Goal: Information Seeking & Learning: Check status

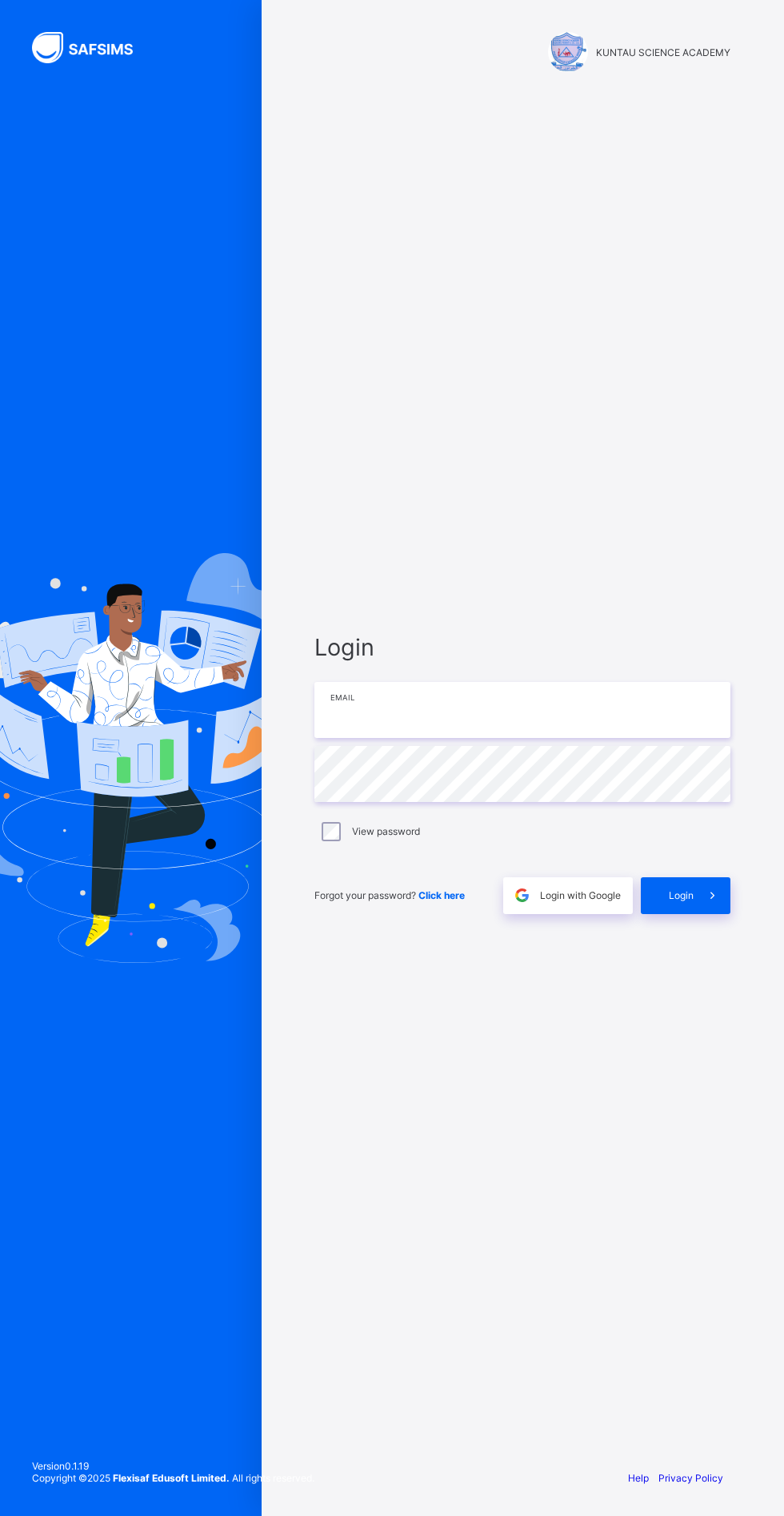
click at [524, 739] on input "email" at bounding box center [523, 710] width 416 height 56
type input "**********"
click at [713, 915] on div "Login" at bounding box center [686, 896] width 89 height 37
click at [685, 902] on span "Login" at bounding box center [681, 896] width 25 height 12
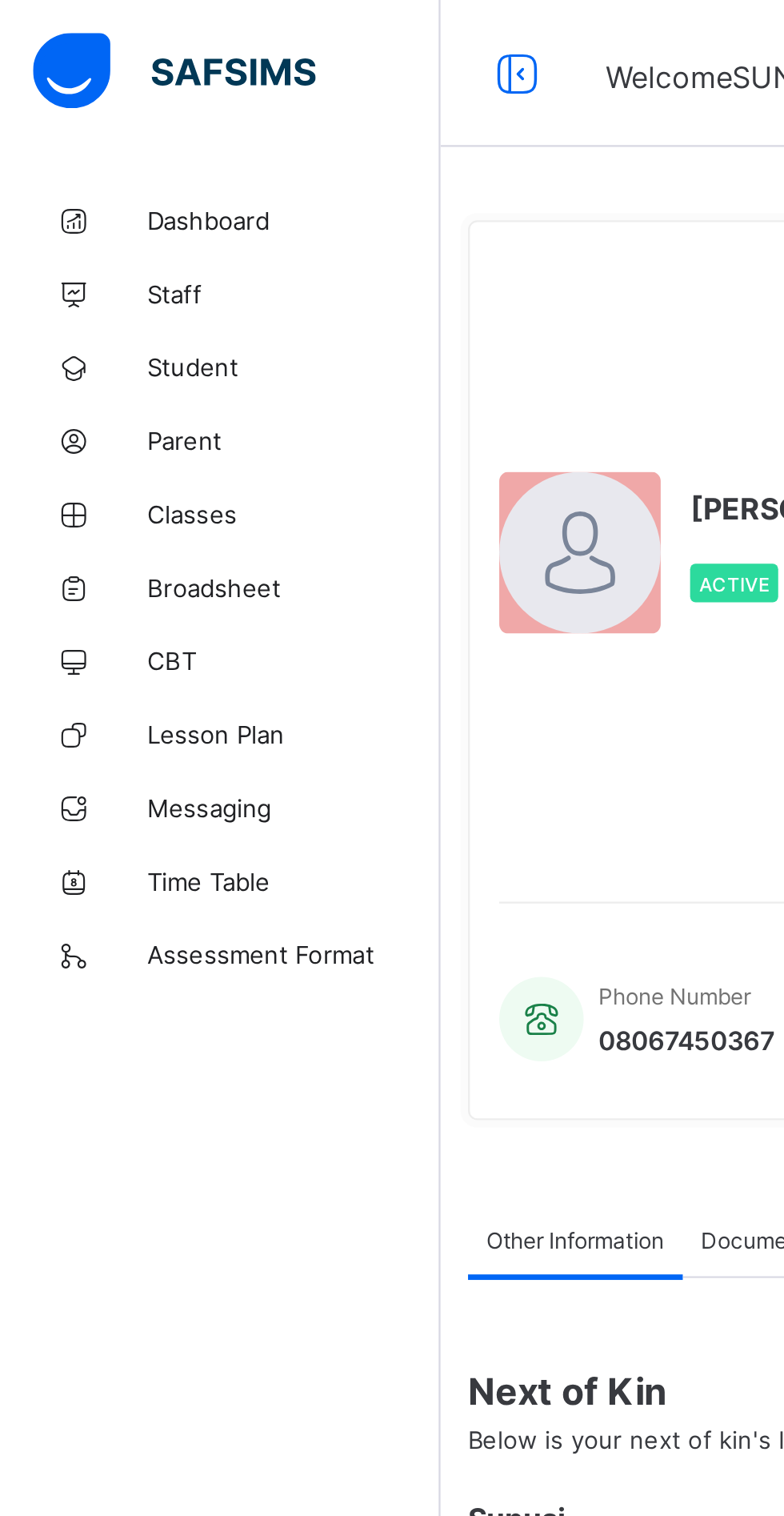
click at [75, 225] on span "Classes" at bounding box center [127, 224] width 128 height 13
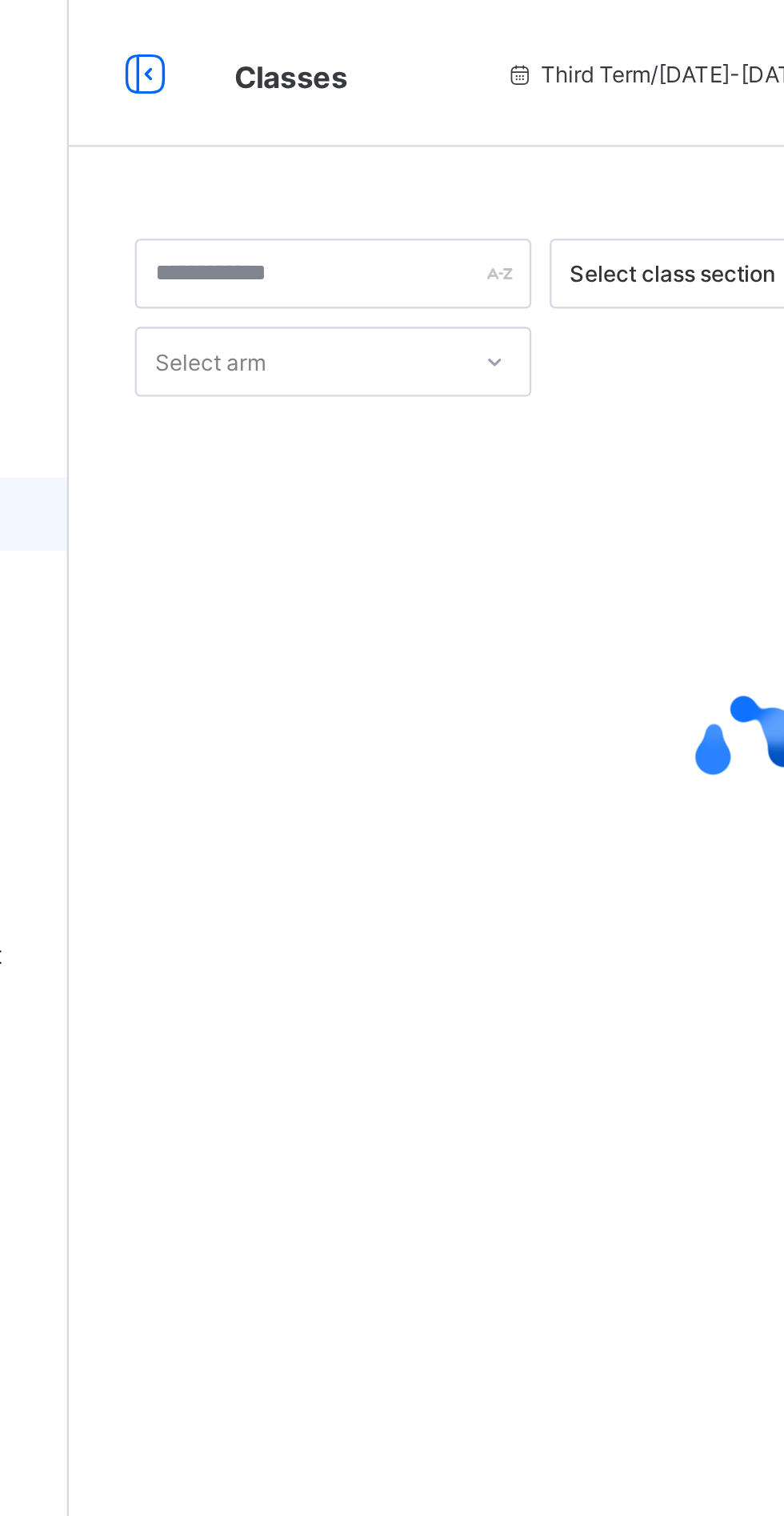
click at [236, 35] on icon at bounding box center [225, 32] width 27 height 23
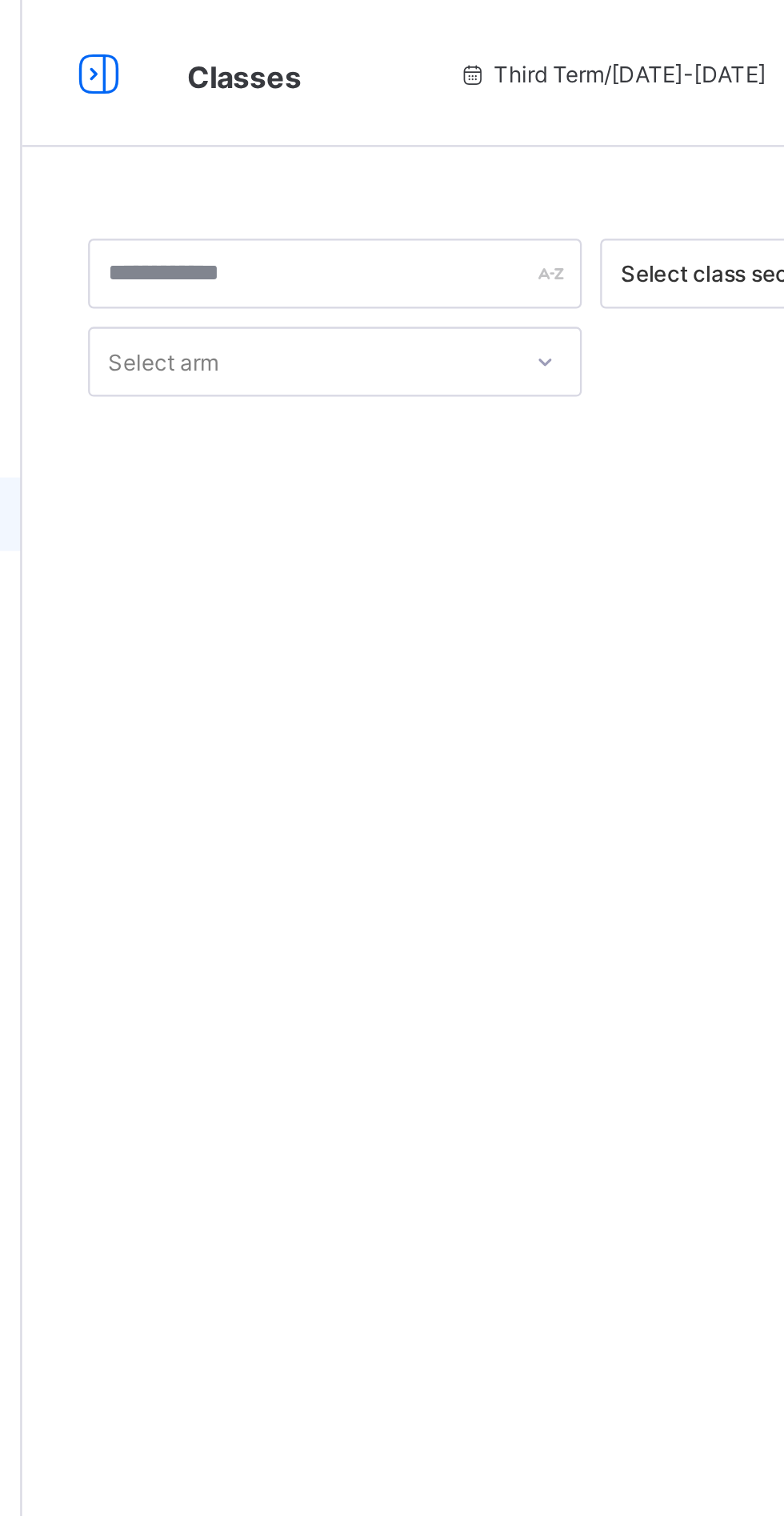
click at [92, 42] on icon at bounding box center [97, 32] width 27 height 23
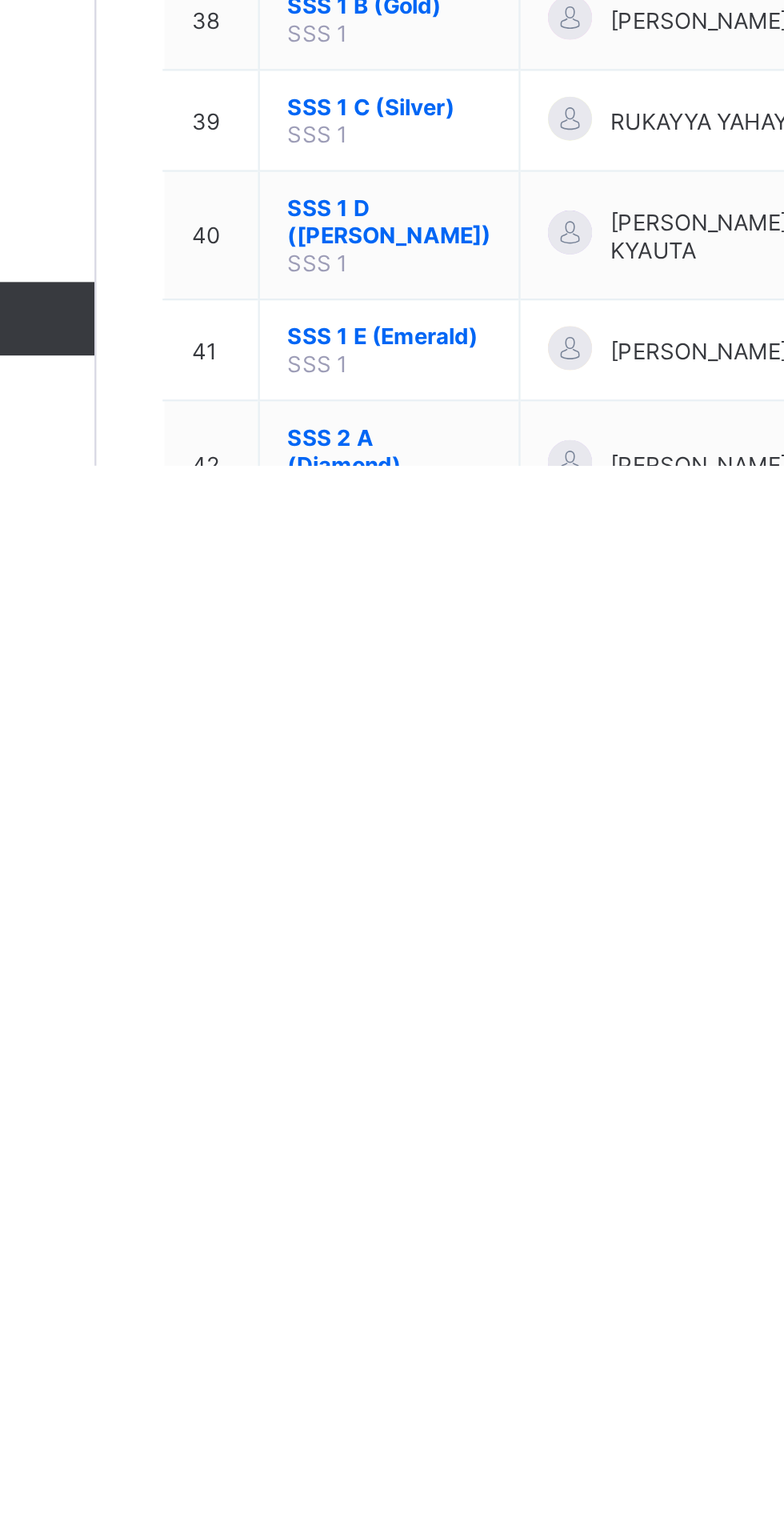
scroll to position [698, 0]
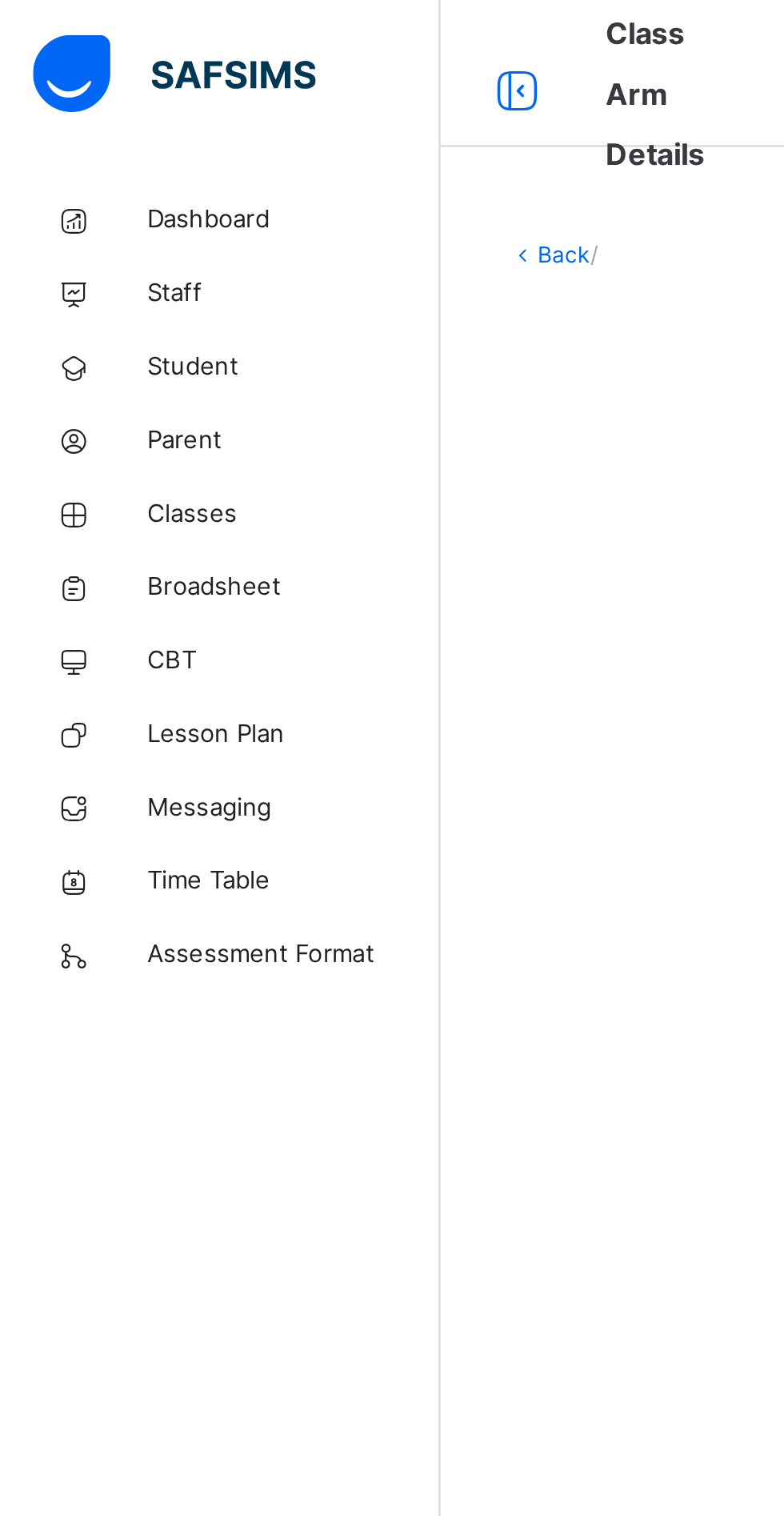
click at [100, 231] on span "Classes" at bounding box center [127, 224] width 128 height 16
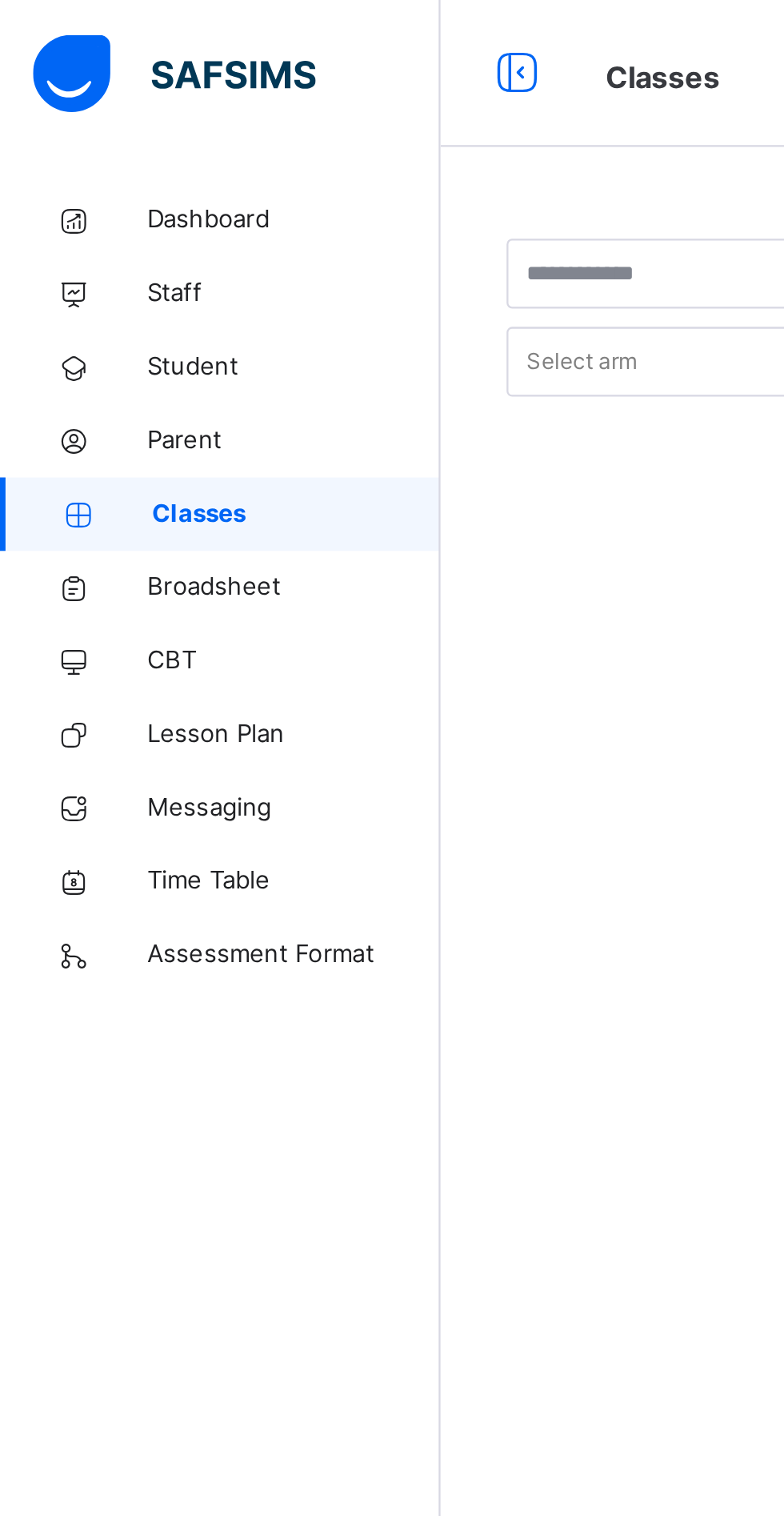
click at [74, 163] on span "Student" at bounding box center [127, 160] width 128 height 16
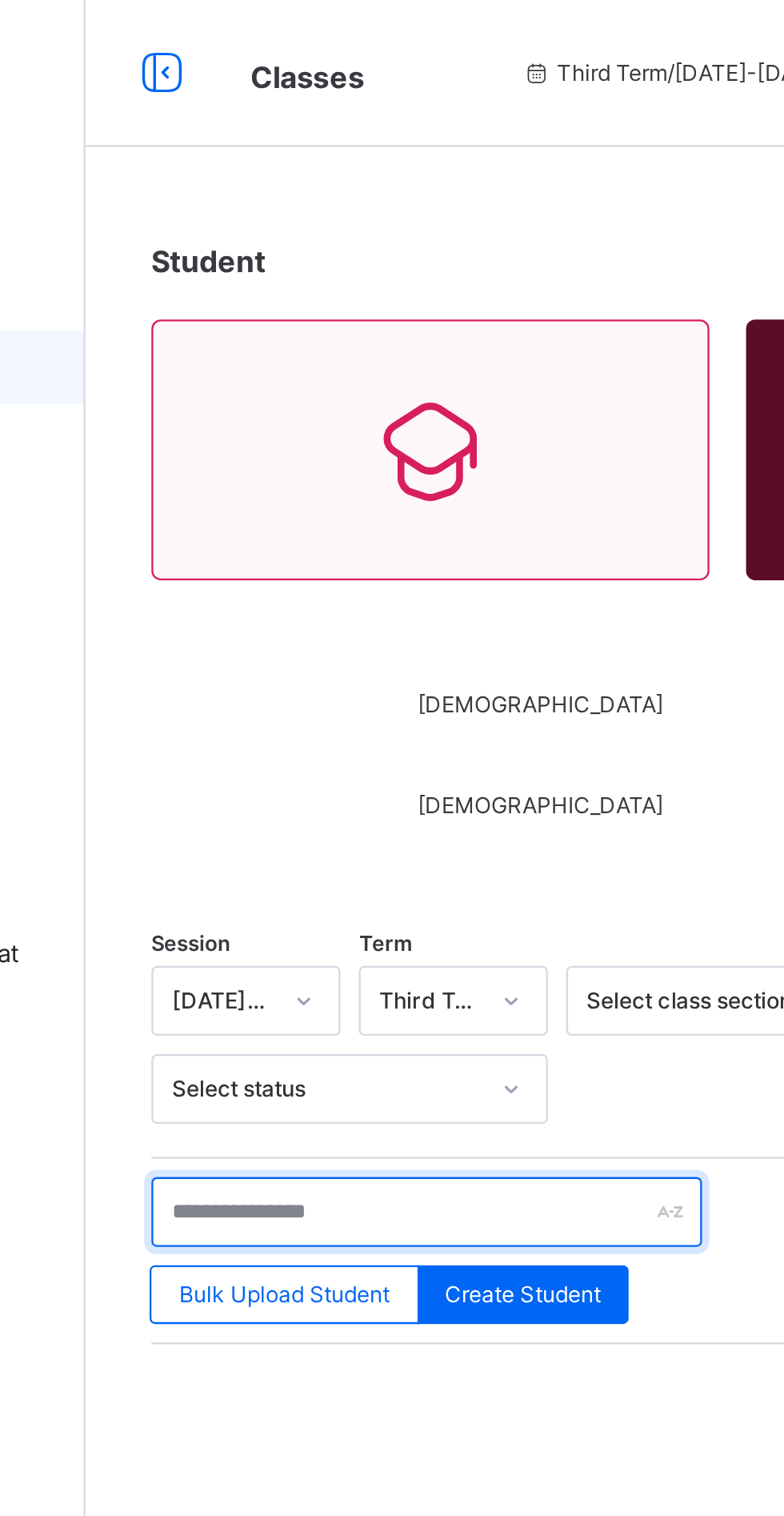
click at [324, 533] on input "text" at bounding box center [341, 528] width 240 height 31
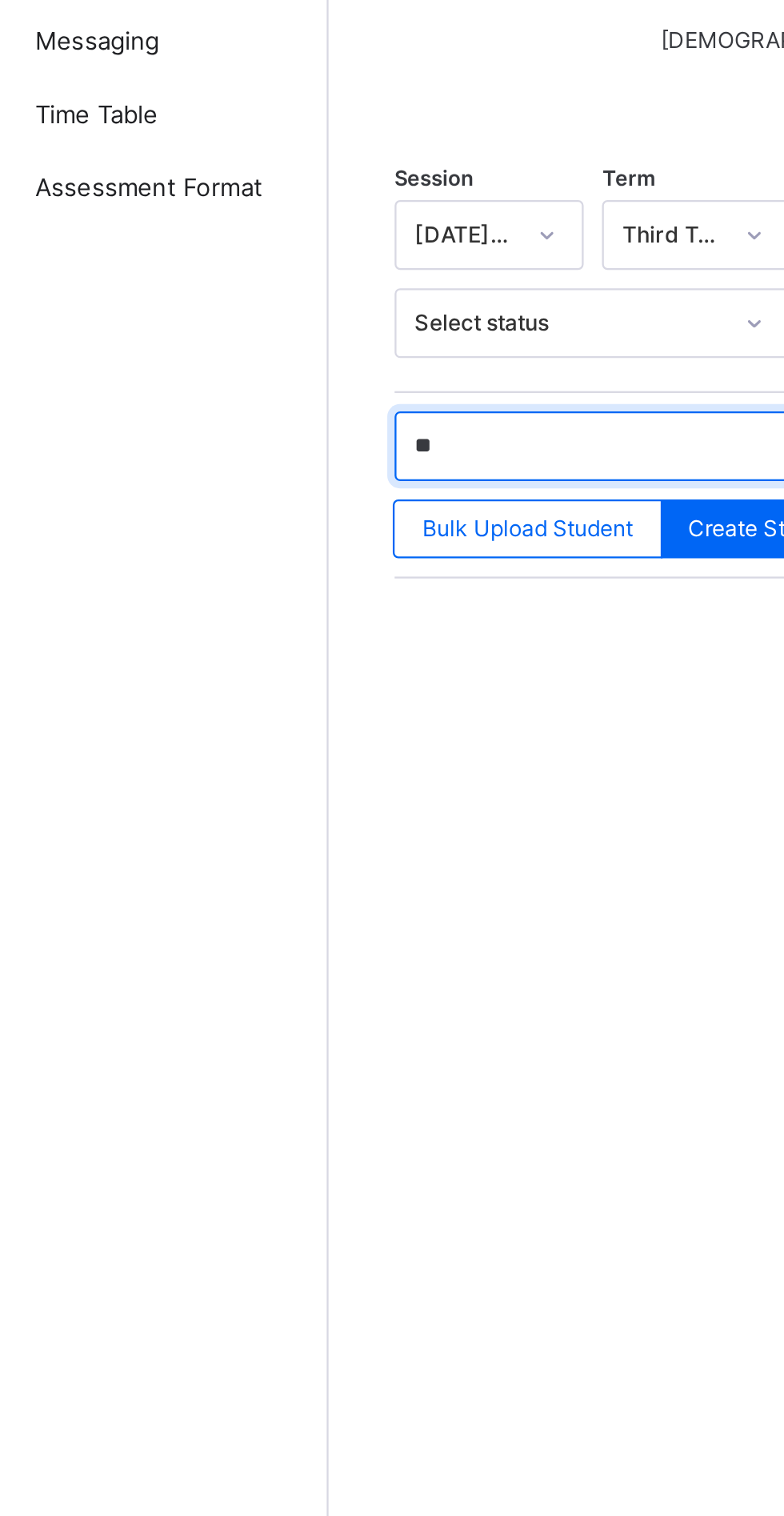
type input "*"
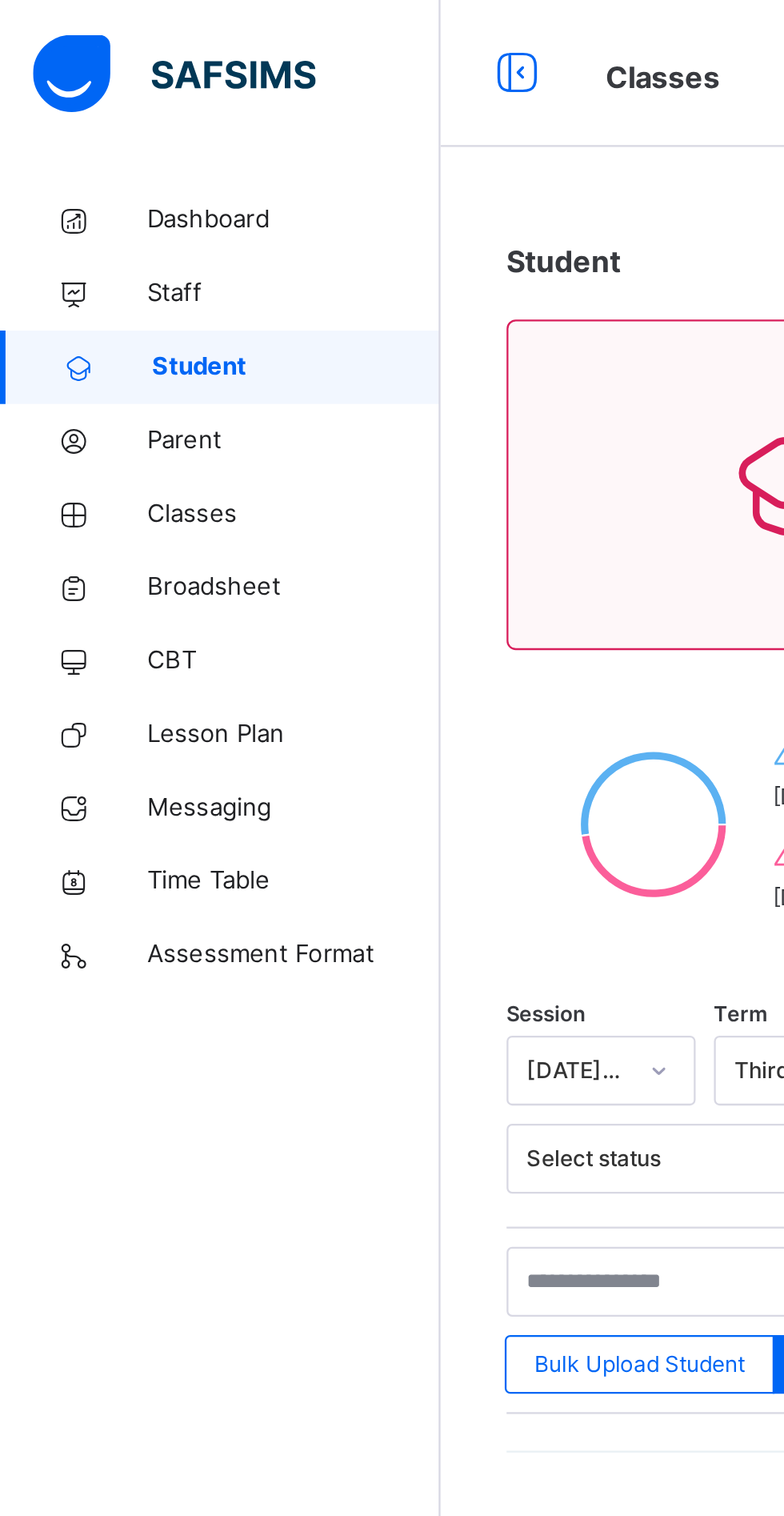
click at [88, 233] on link "Classes" at bounding box center [95, 224] width 192 height 32
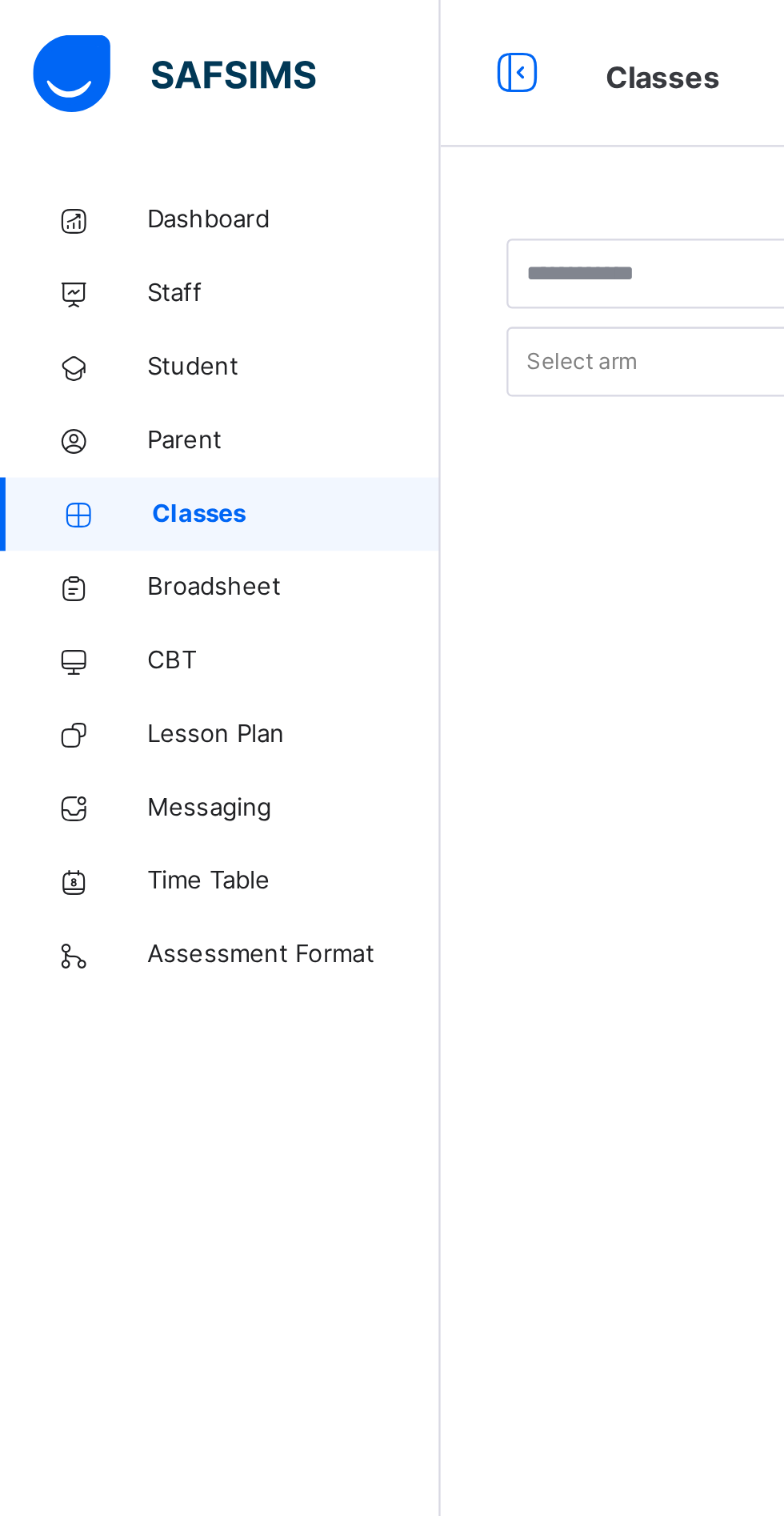
click at [103, 253] on span "Broadsheet" at bounding box center [127, 256] width 128 height 16
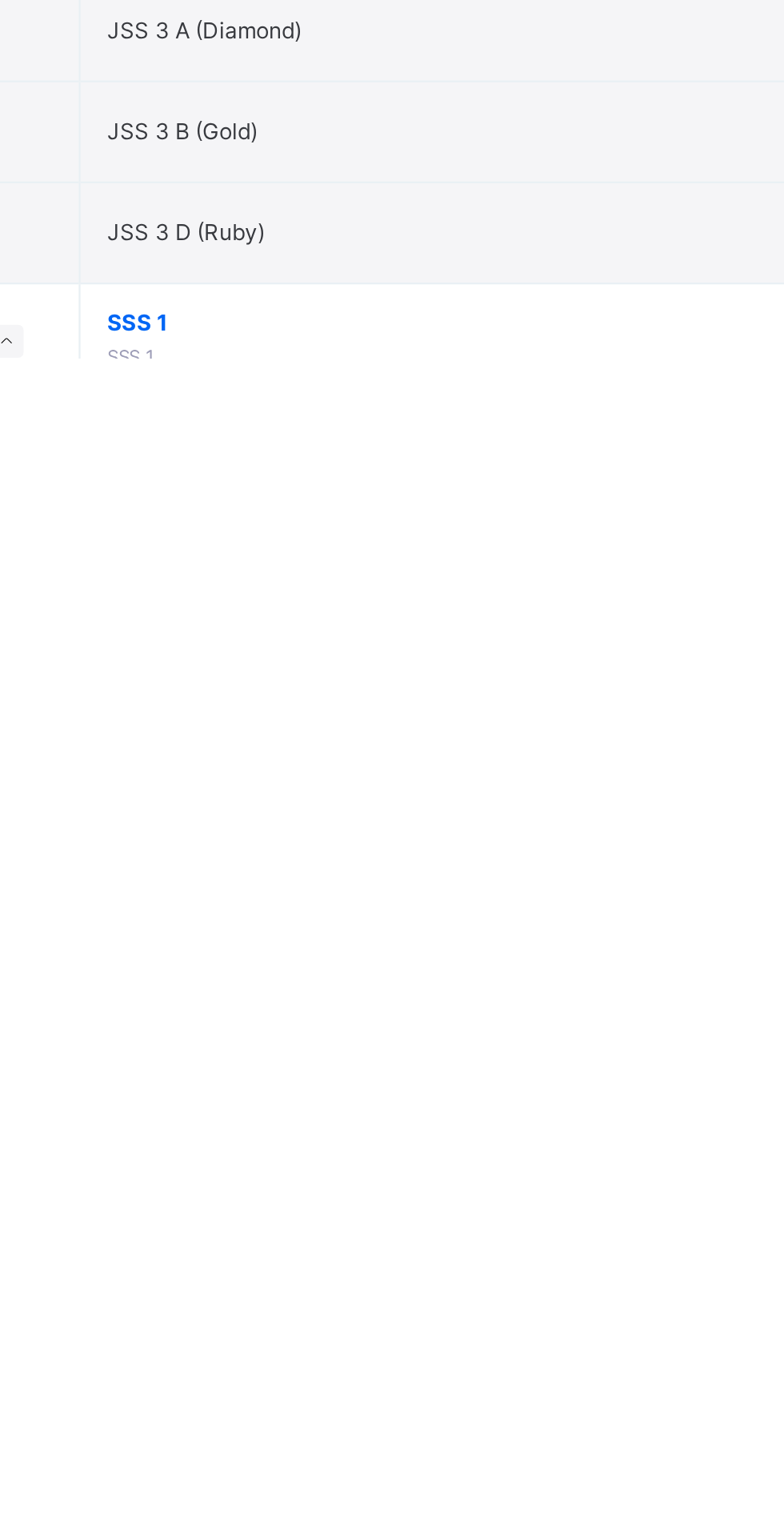
scroll to position [1197, 0]
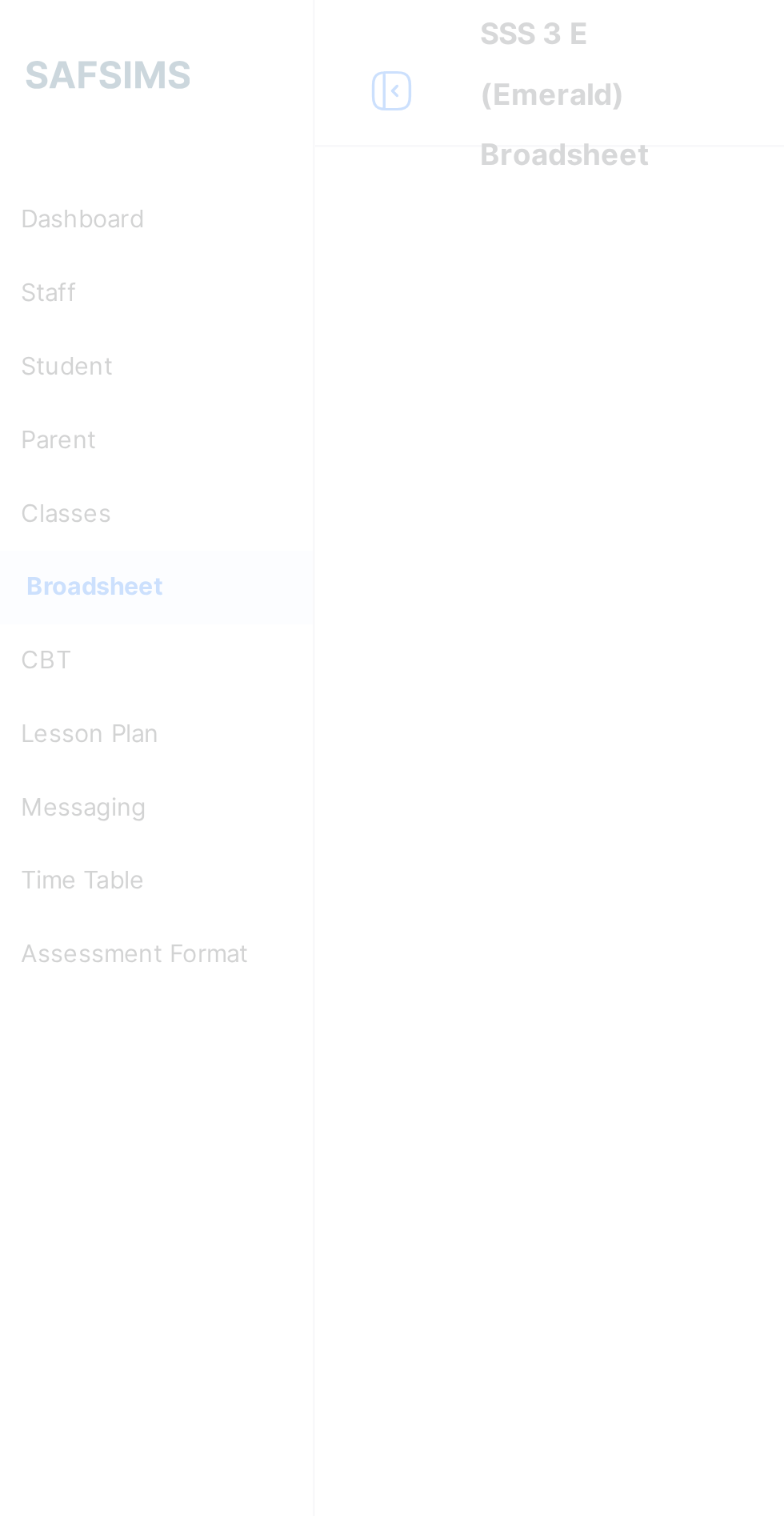
click at [273, 415] on div at bounding box center [392, 758] width 784 height 1516
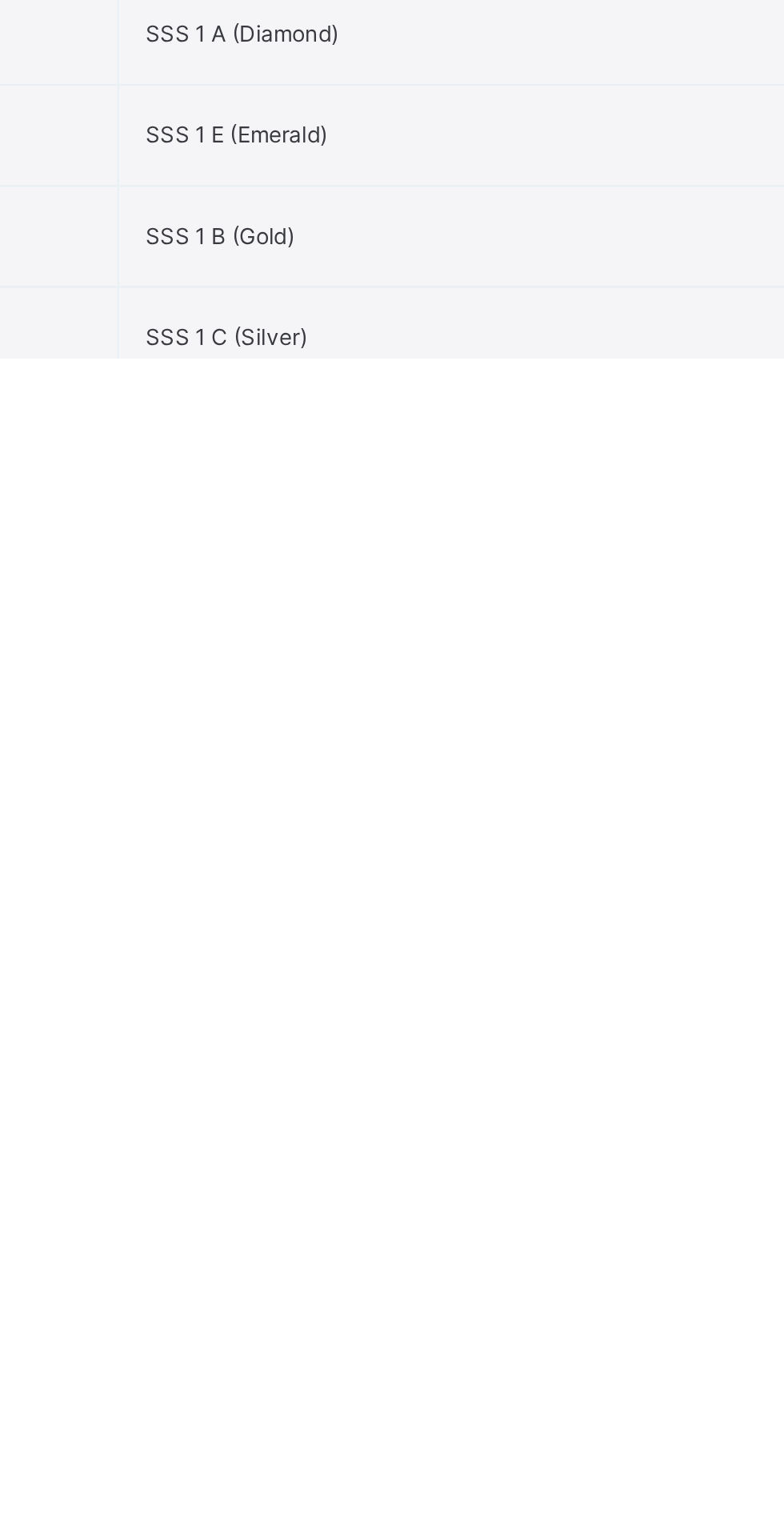
scroll to position [1197, 0]
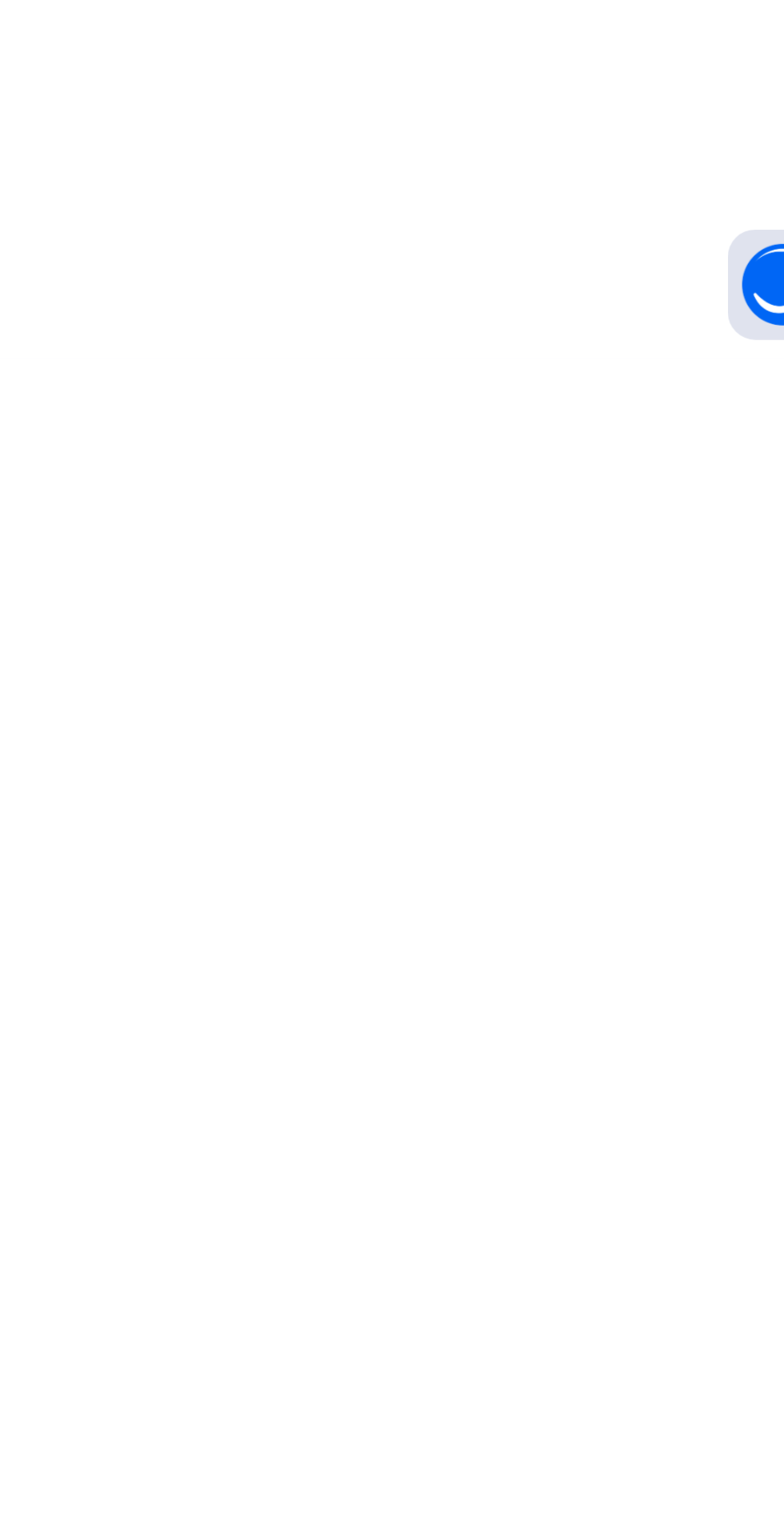
click at [533, 1516] on html "SSS 3 E (Emerald) Broadsheet Third Term / 2024-2025 SUNUSI DAHIRU engr.tahirsku…" at bounding box center [392, 758] width 784 height 1516
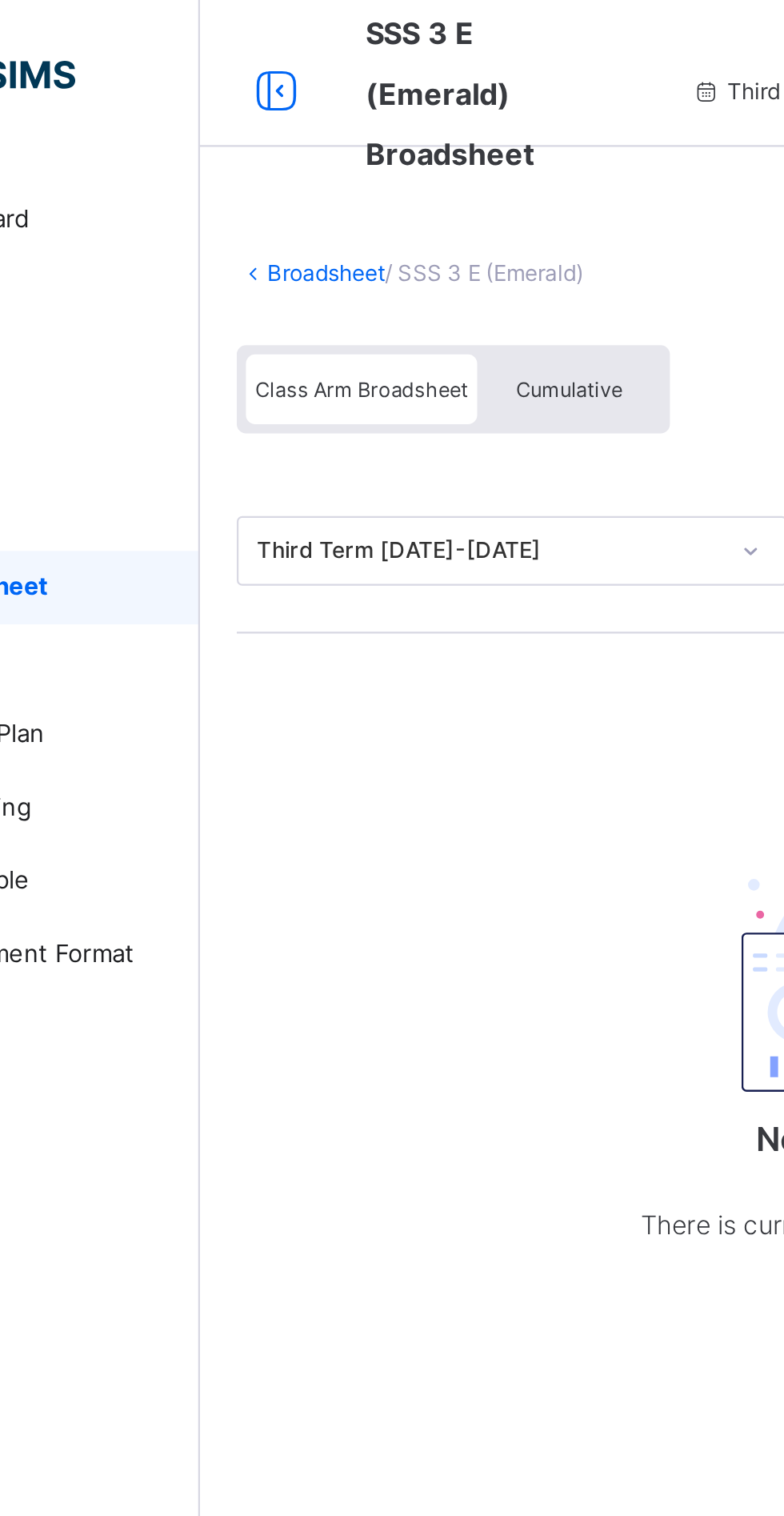
click at [261, 175] on span "Class Arm Broadsheet" at bounding box center [261, 169] width 92 height 11
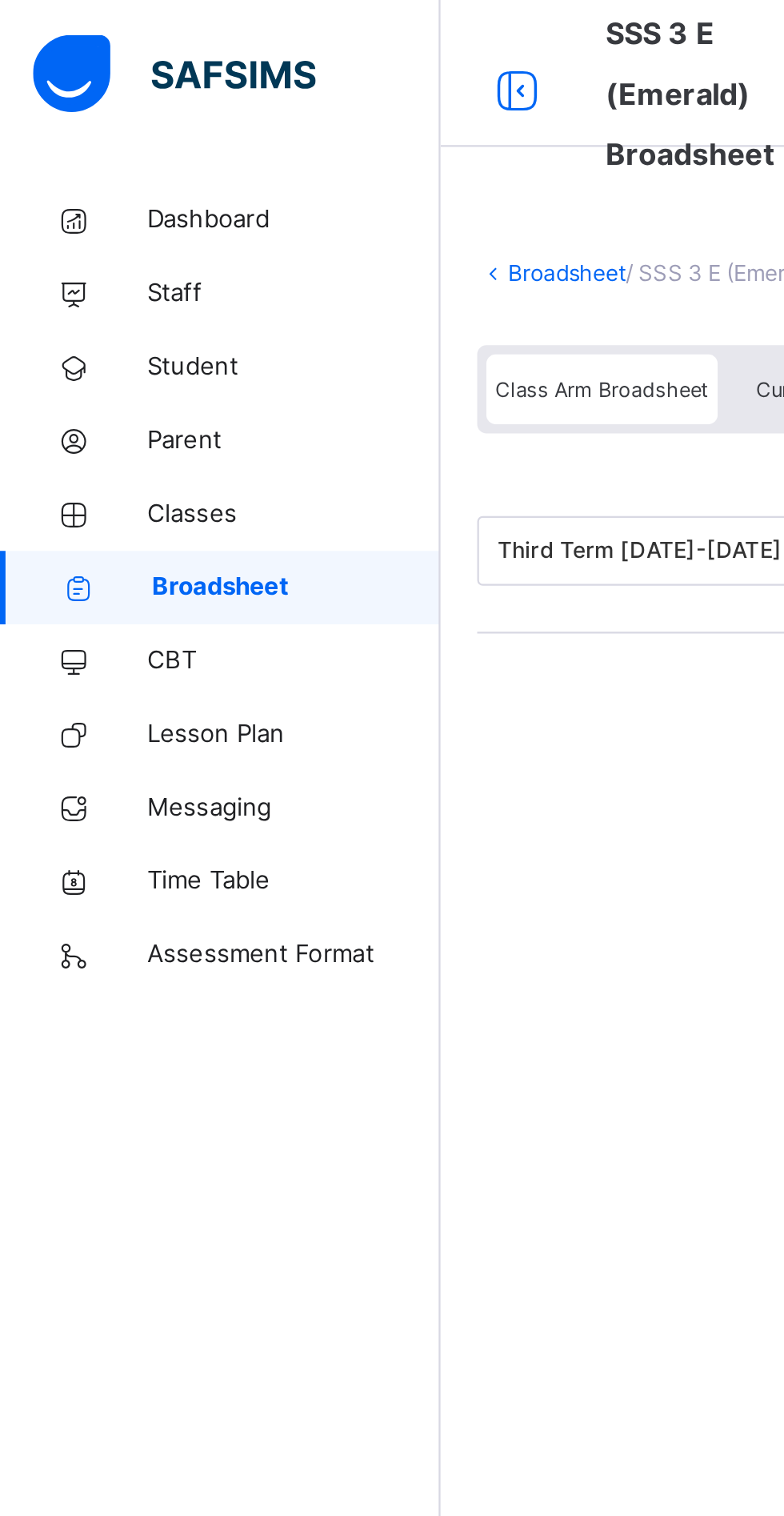
click at [97, 102] on span "Dashboard" at bounding box center [127, 96] width 128 height 16
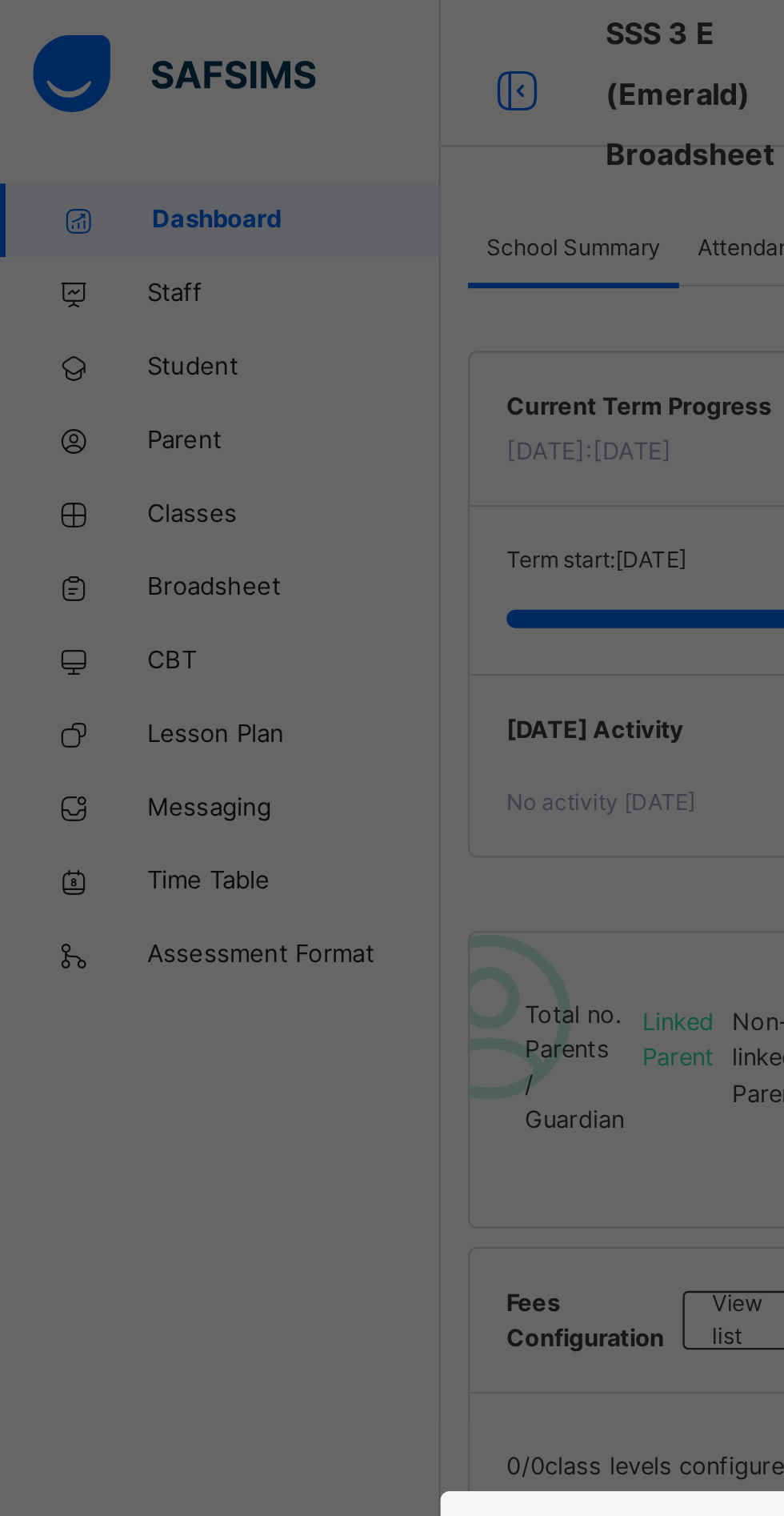
click at [101, 230] on div "× How likely are you to recommend SAFSIMS to other schools? 0 1 2 3 4 5 6 7 8 9…" at bounding box center [392, 758] width 784 height 1516
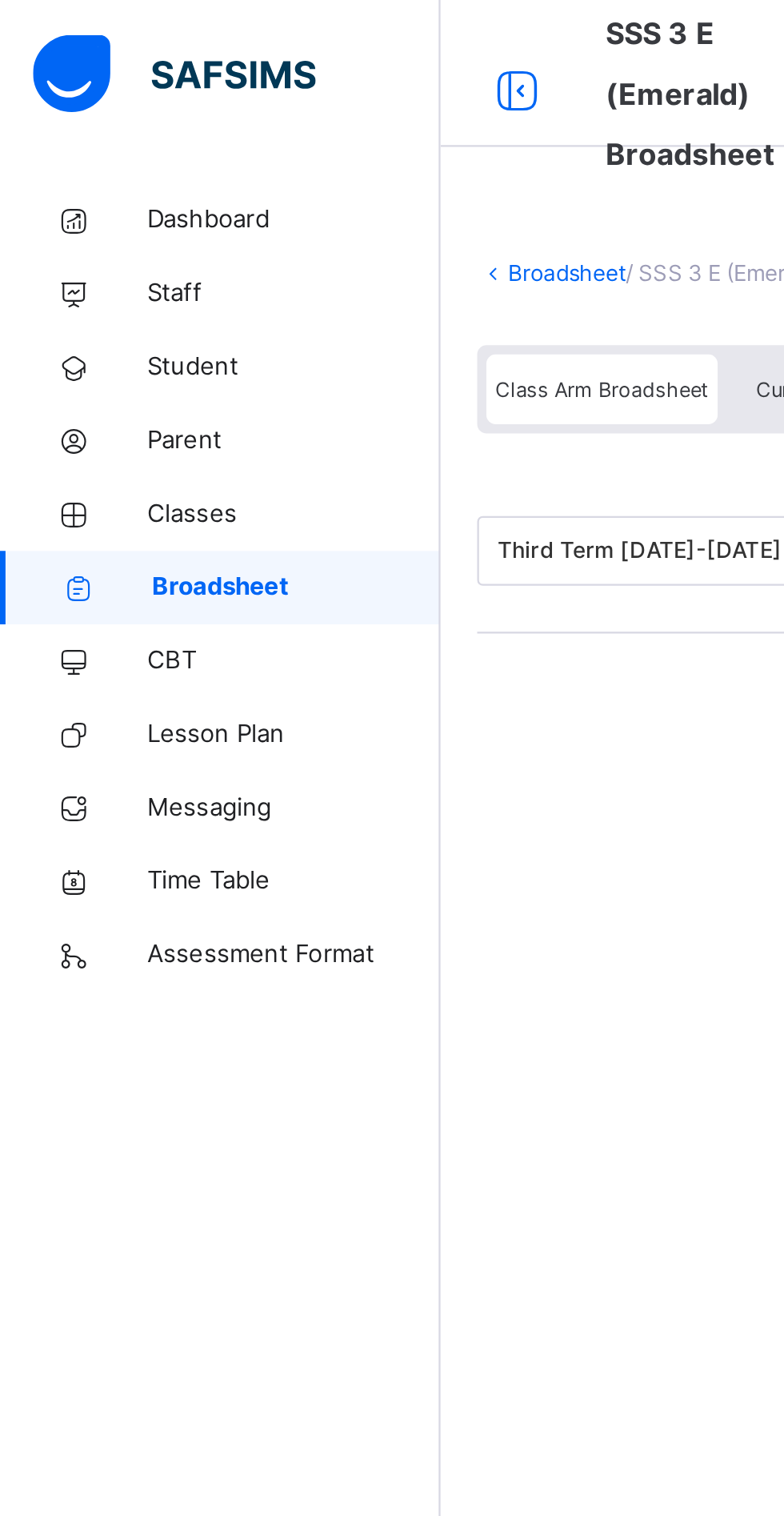
click at [91, 218] on span "Classes" at bounding box center [127, 224] width 128 height 16
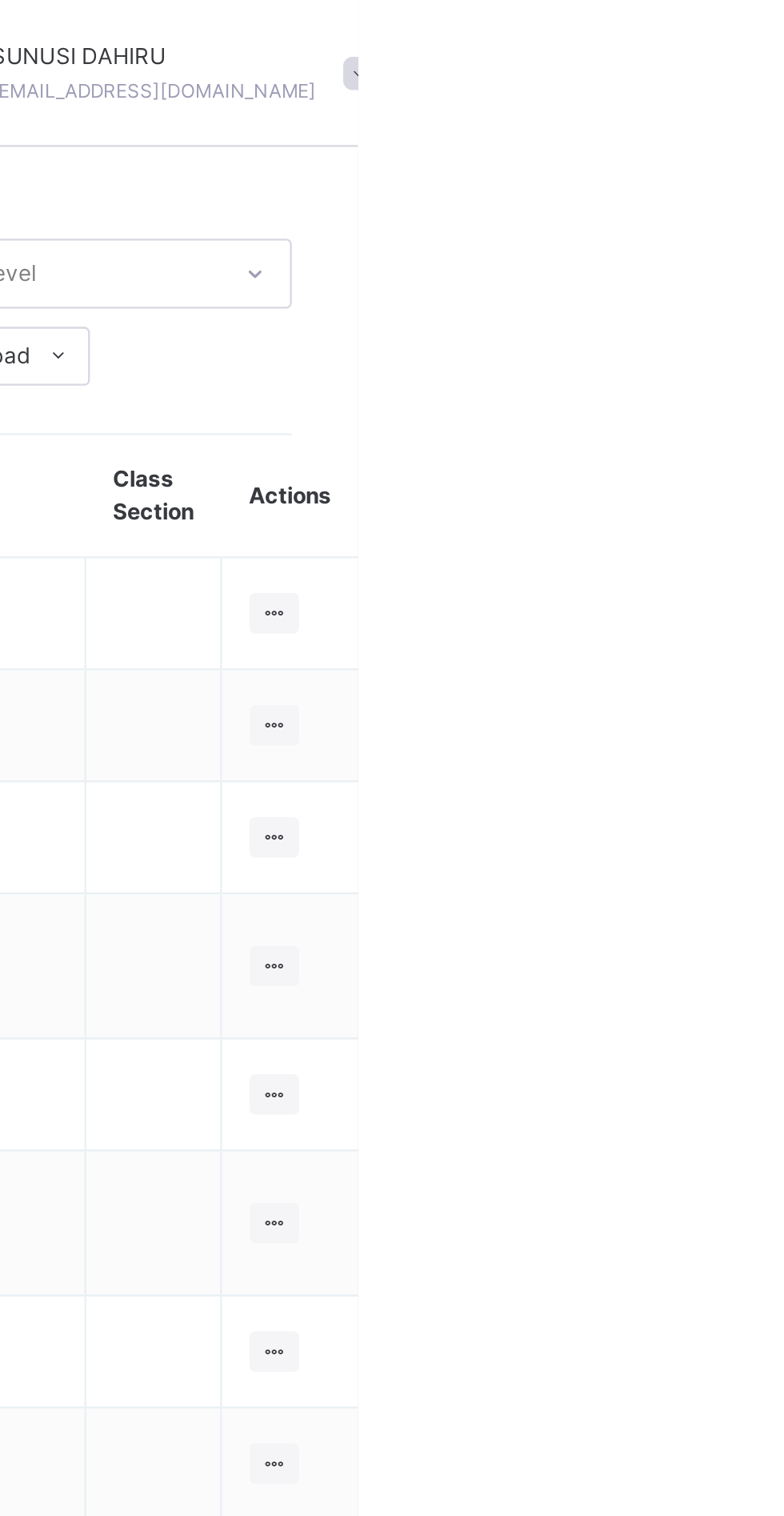
click at [741, 267] on icon at bounding box center [748, 267] width 14 height 12
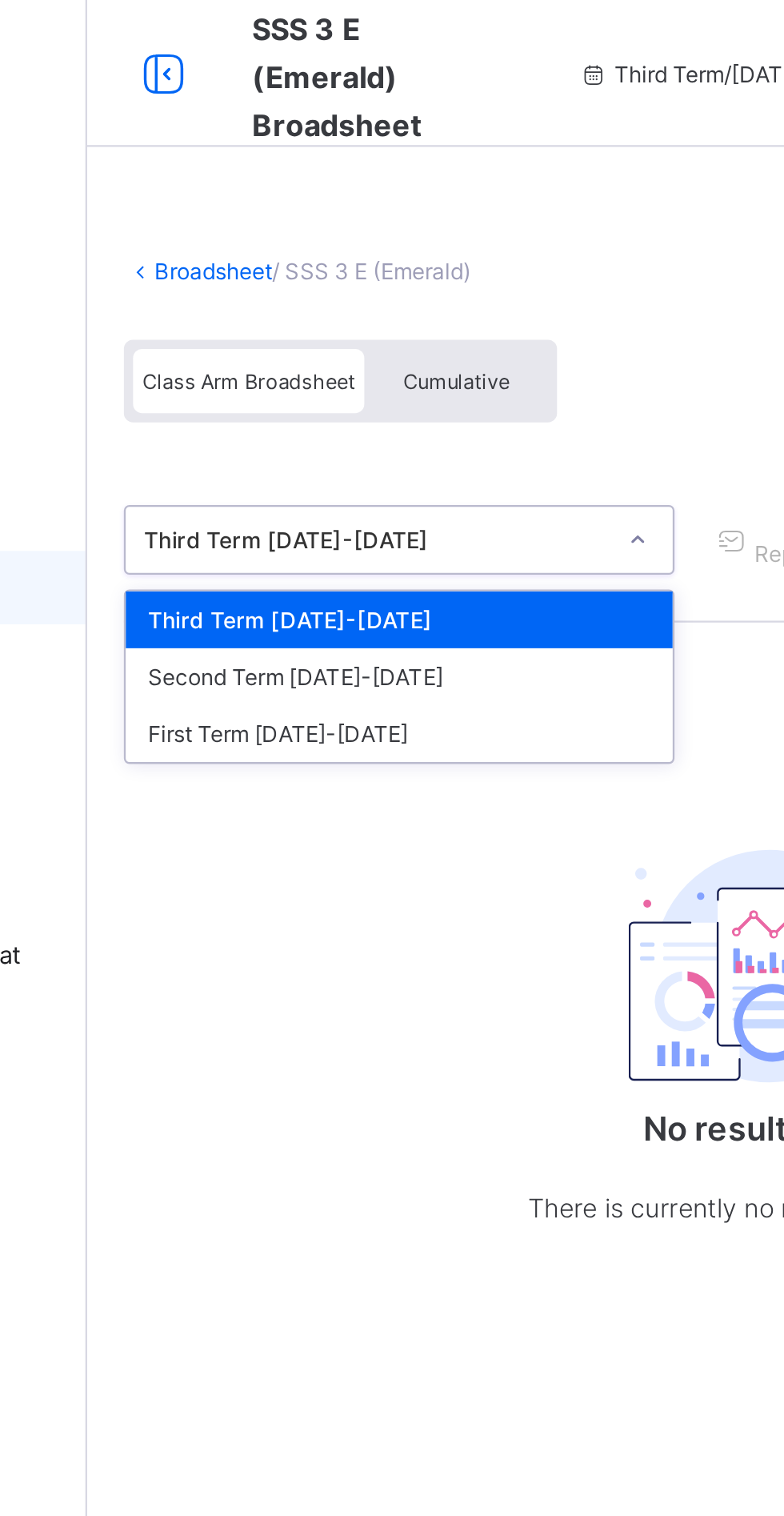
click at [318, 314] on div "First Term [DATE]-[DATE]" at bounding box center [328, 319] width 238 height 25
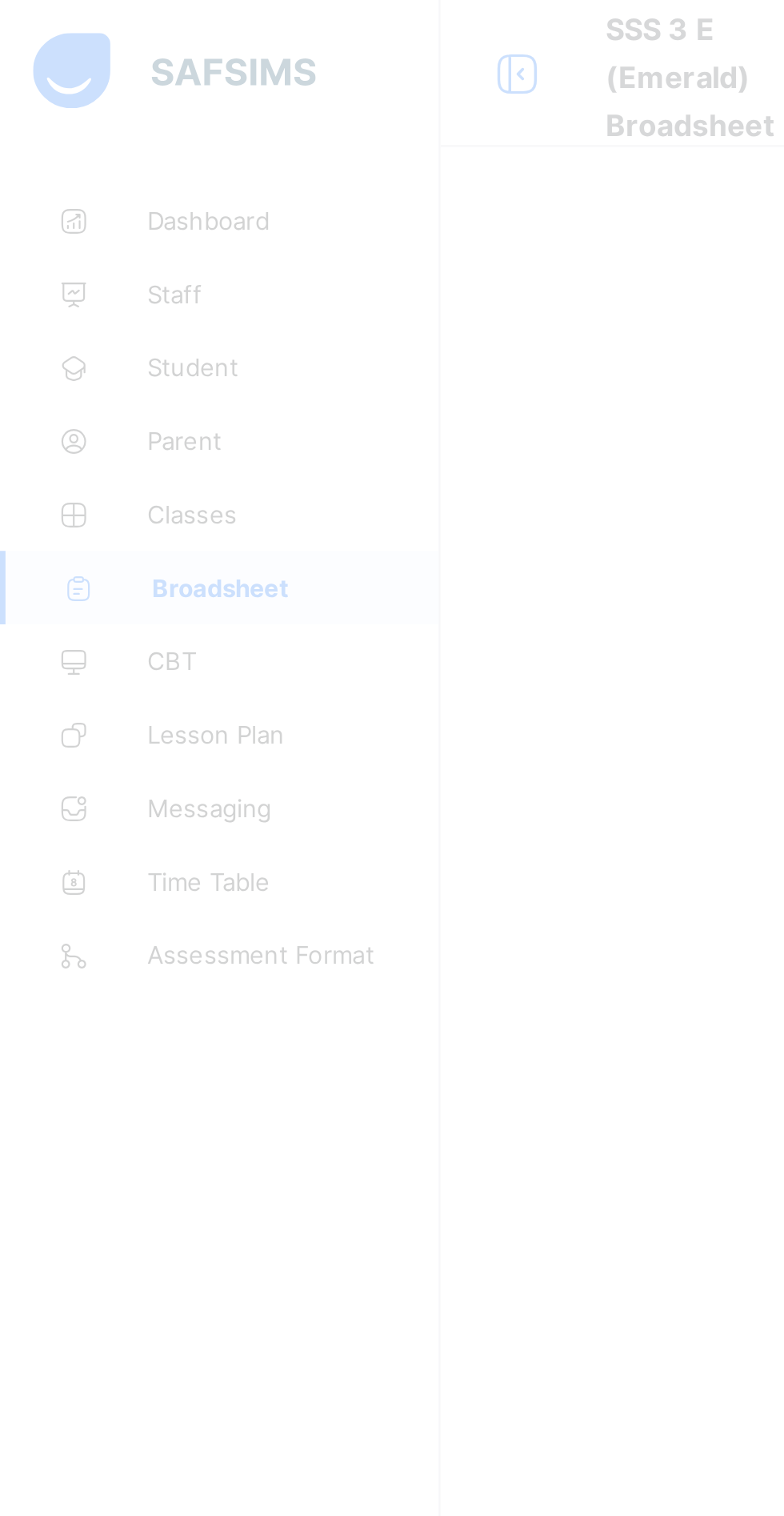
click at [181, 438] on div at bounding box center [392, 758] width 784 height 1516
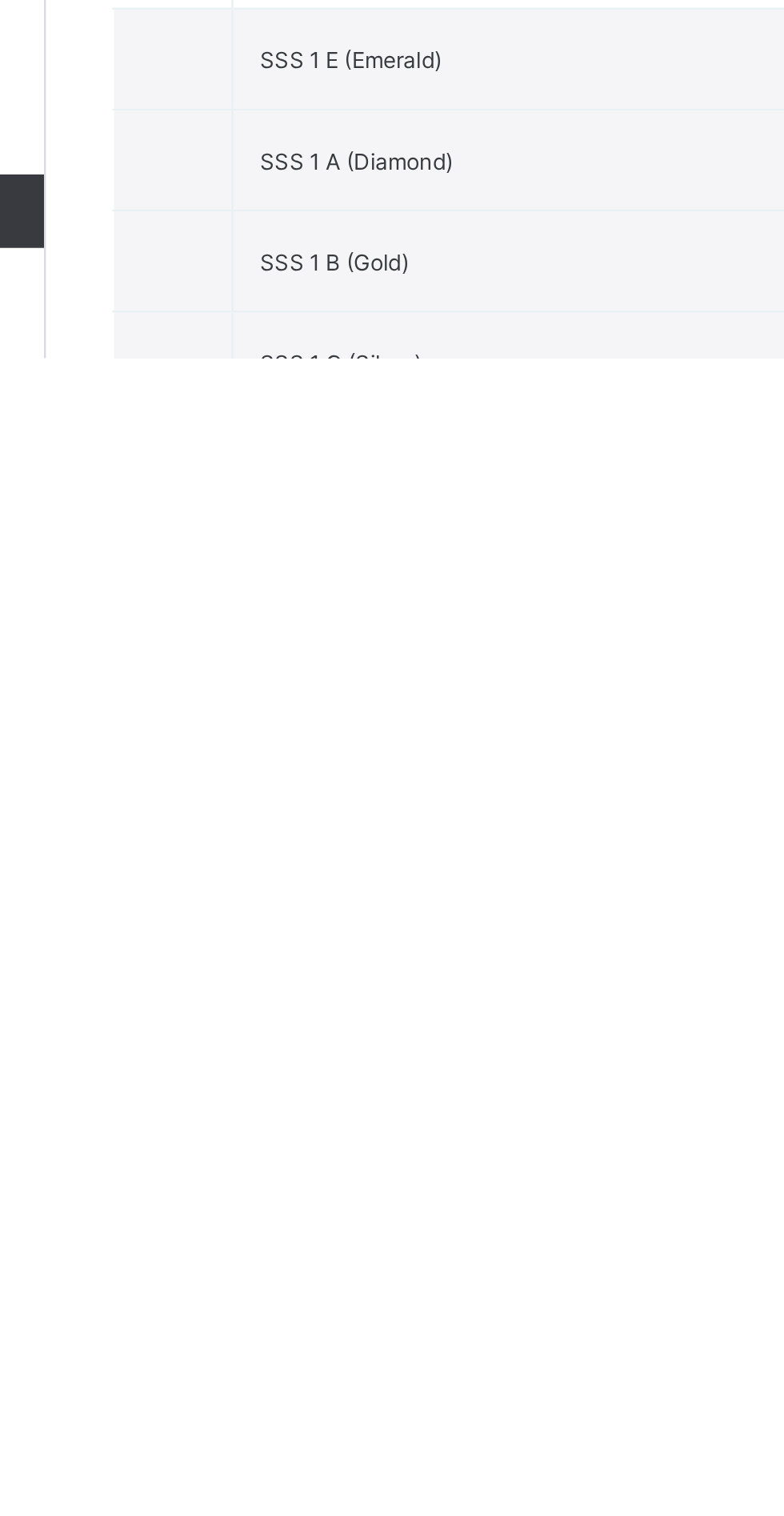
scroll to position [1140, 0]
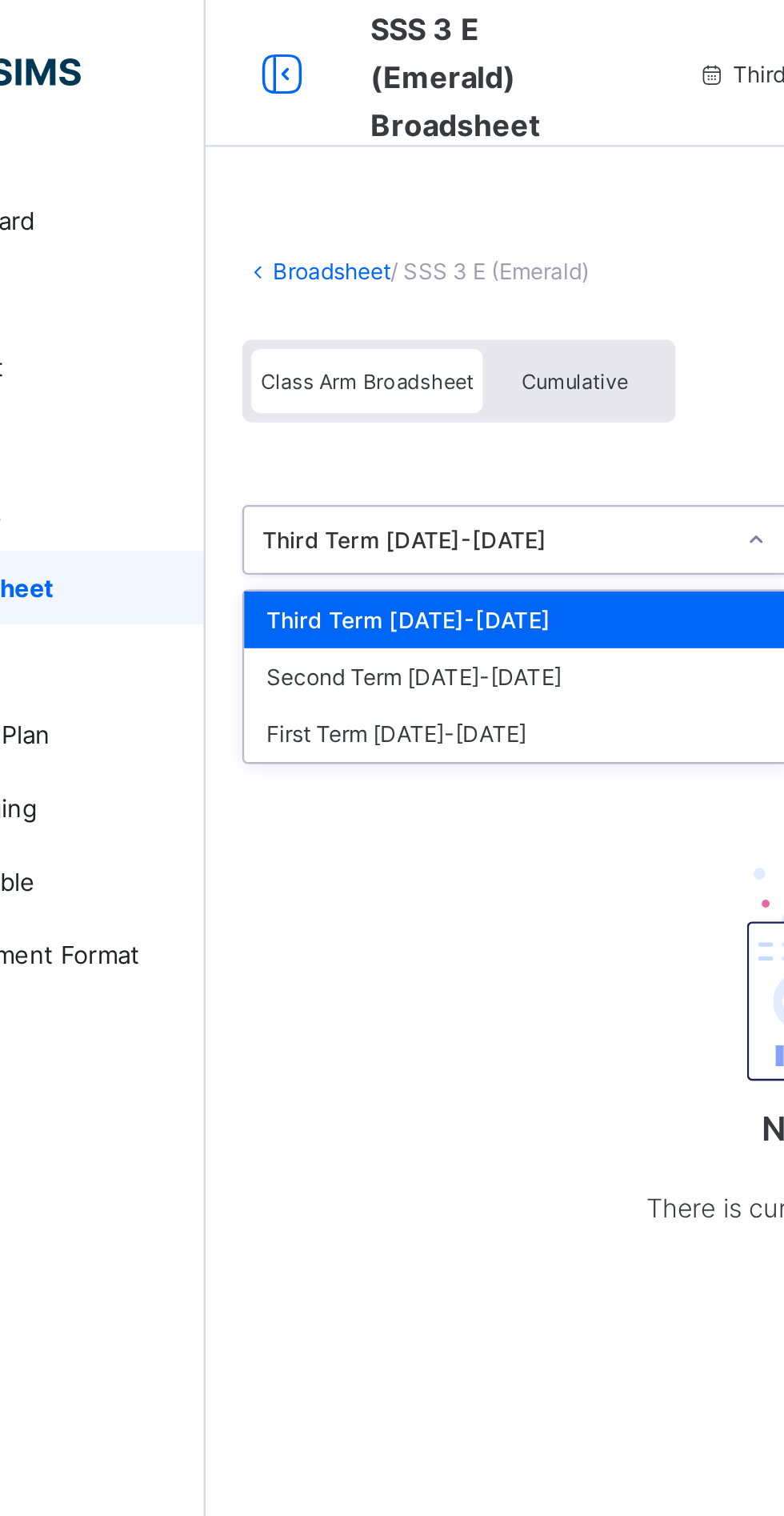
click at [282, 314] on div "First Term 2024-2025" at bounding box center [328, 319] width 238 height 25
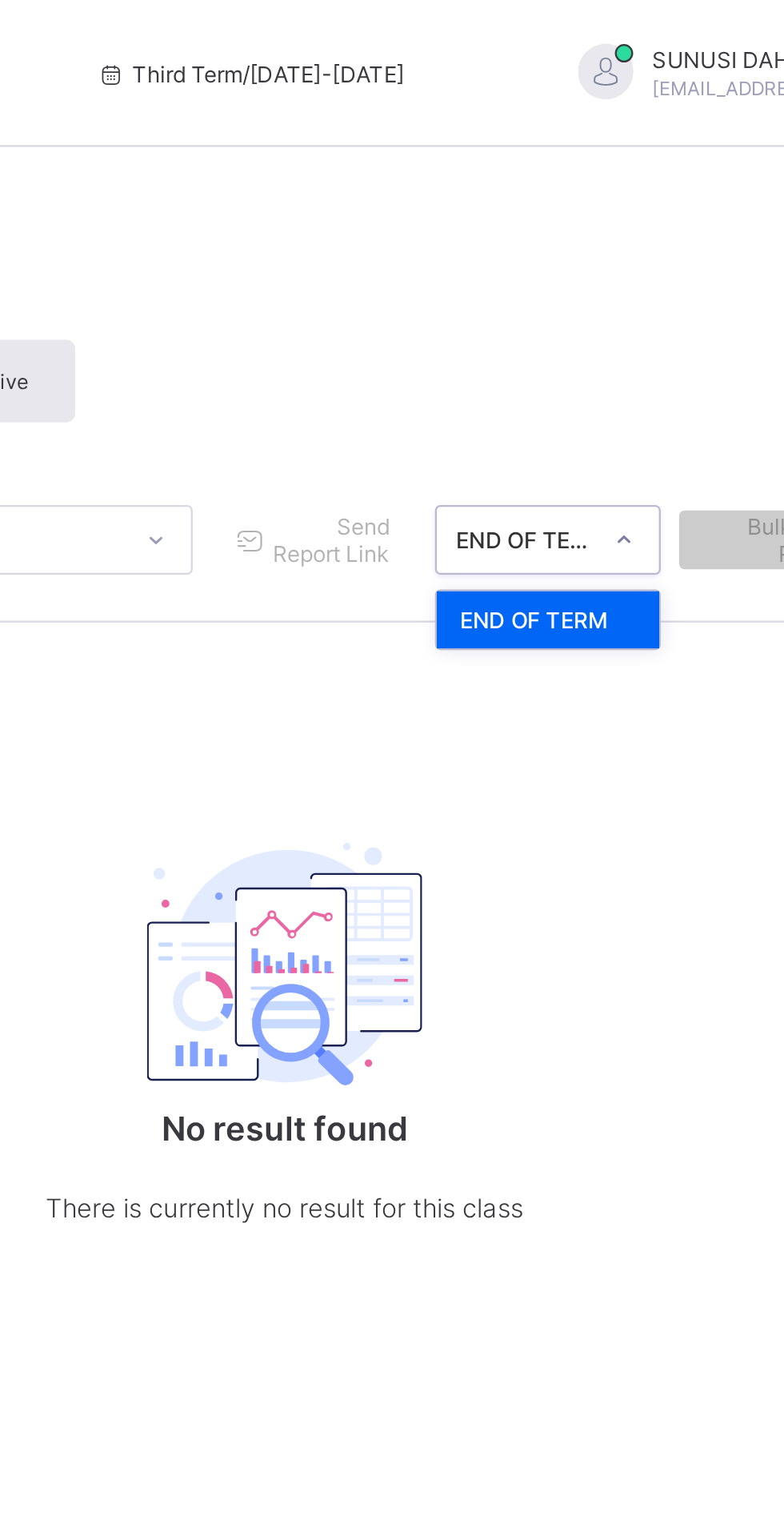
click at [613, 271] on div "END OF TERM" at bounding box center [602, 269] width 96 height 25
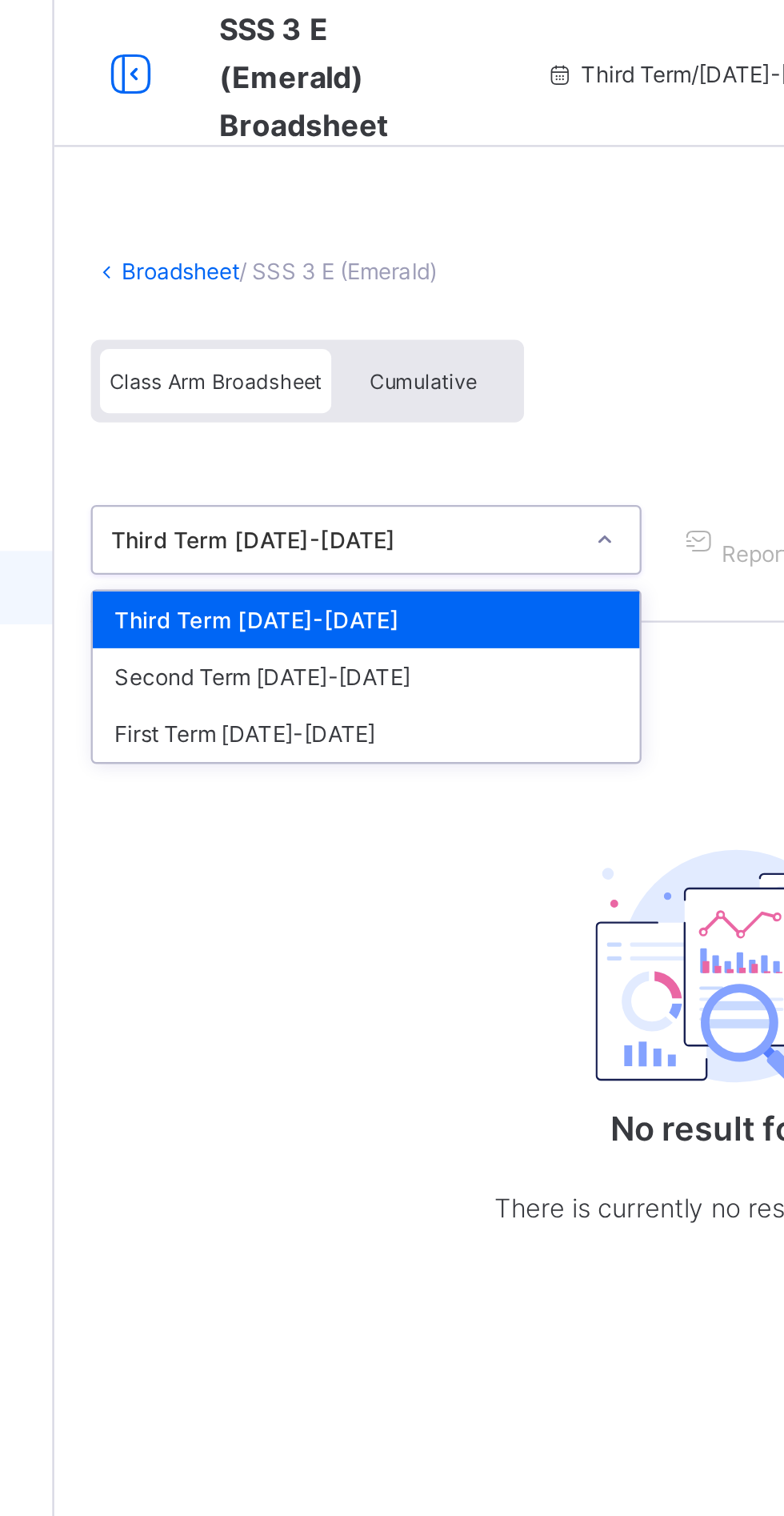
click at [322, 319] on div "First Term 2024-2025" at bounding box center [328, 319] width 238 height 25
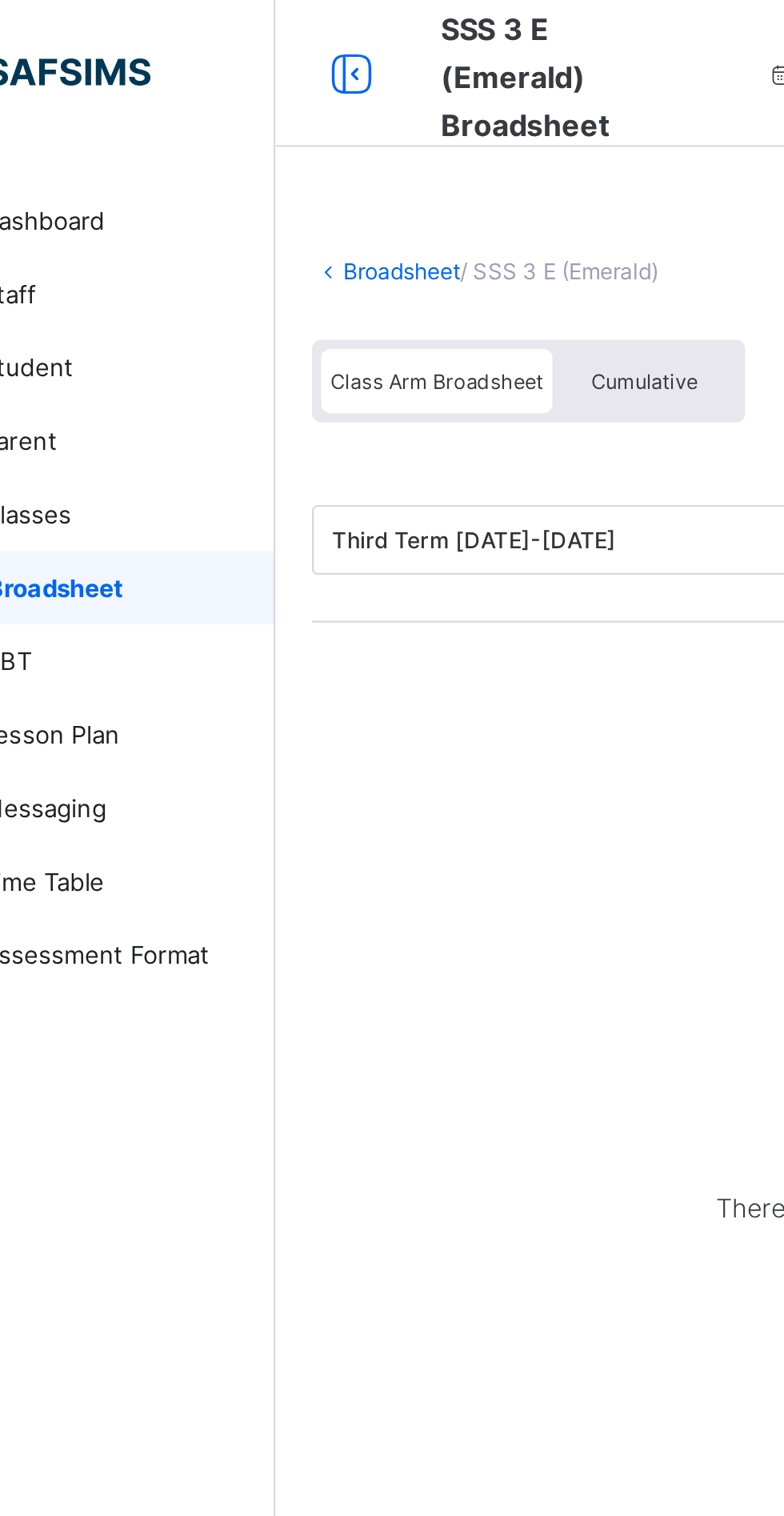
click at [272, 164] on span "Class Arm Broadsheet" at bounding box center [261, 166] width 92 height 11
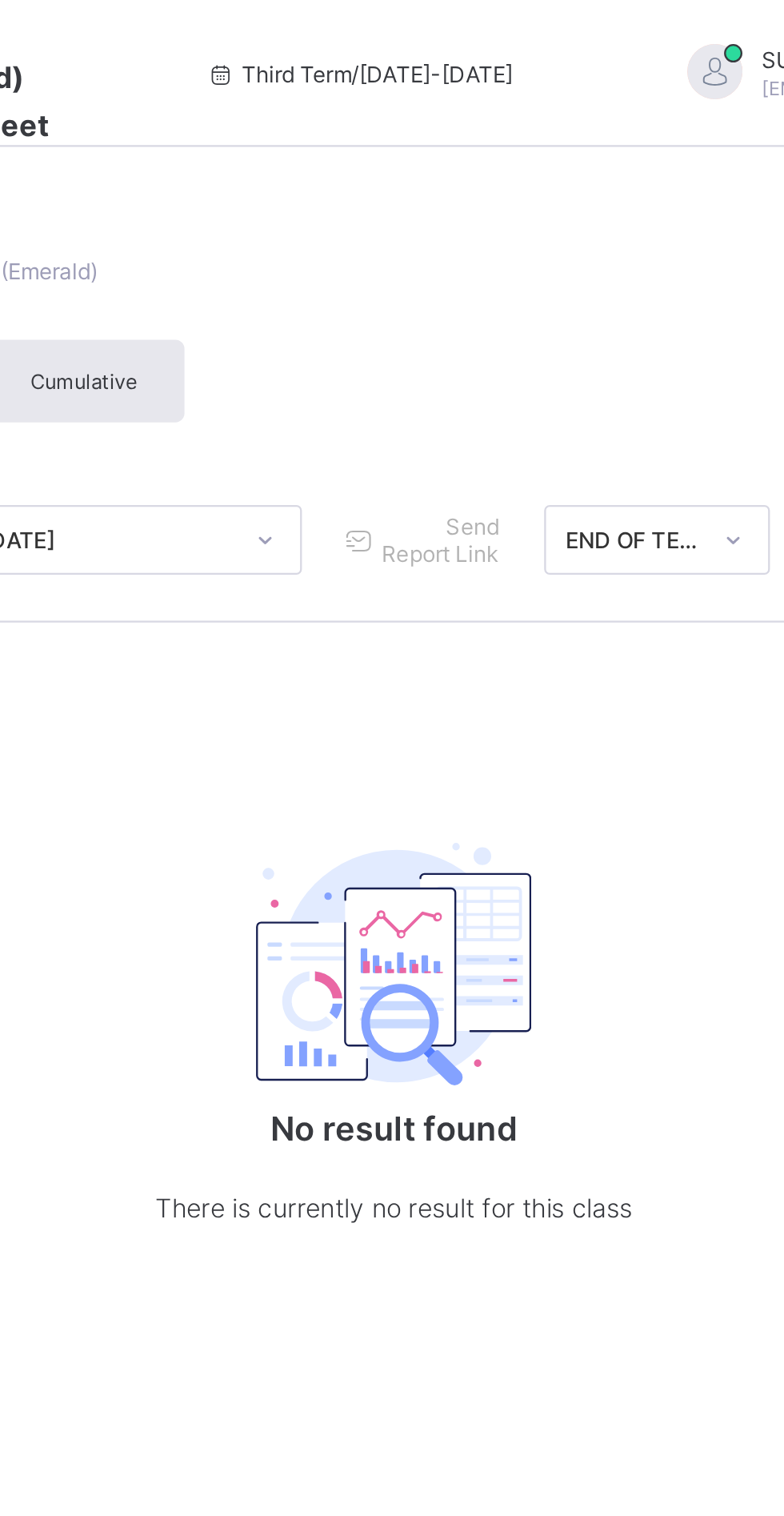
click at [472, 28] on span "Third Term / [DATE]-[DATE]" at bounding box center [472, 33] width 134 height 12
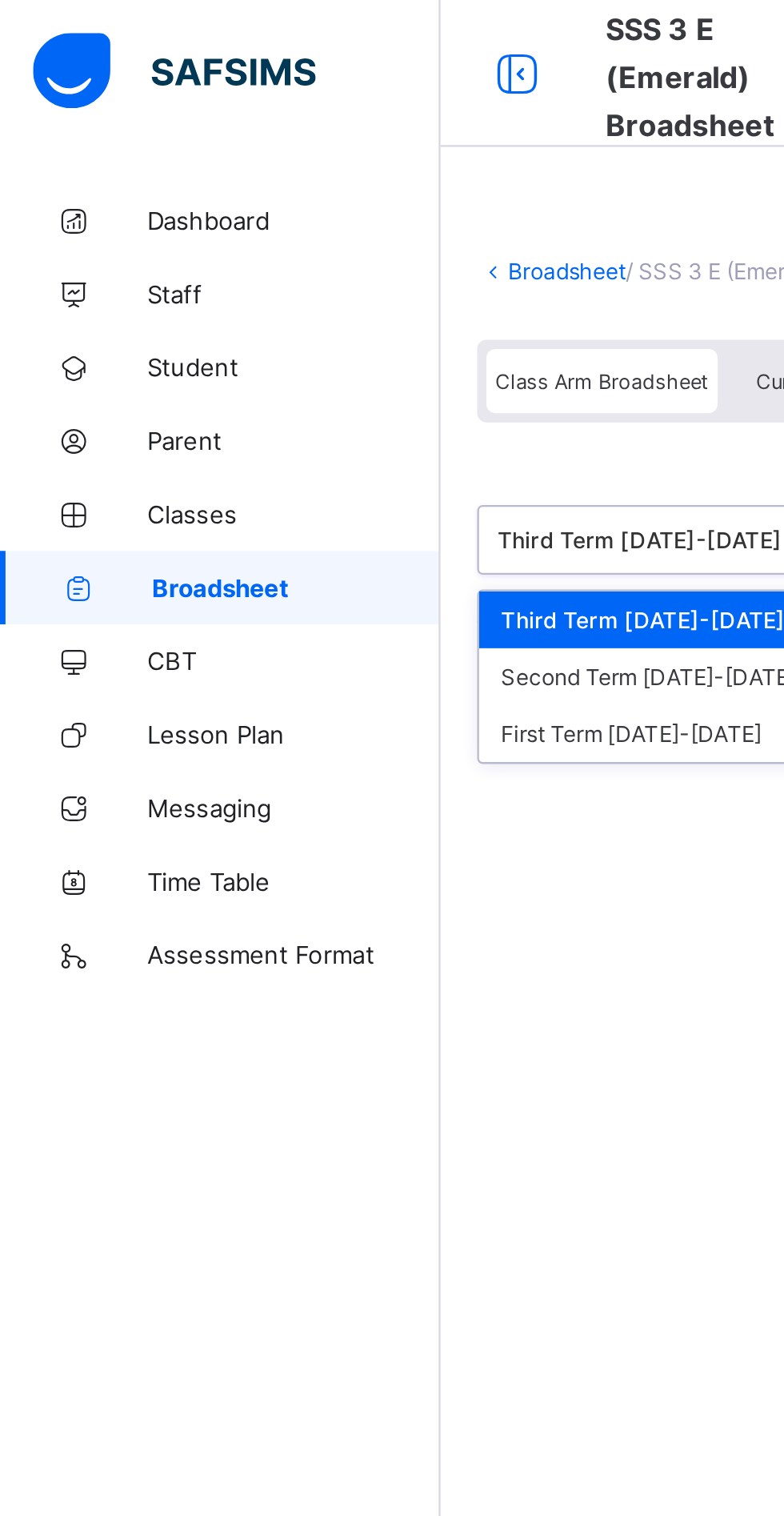
click at [248, 321] on div "First Term [DATE]-[DATE]" at bounding box center [328, 319] width 238 height 25
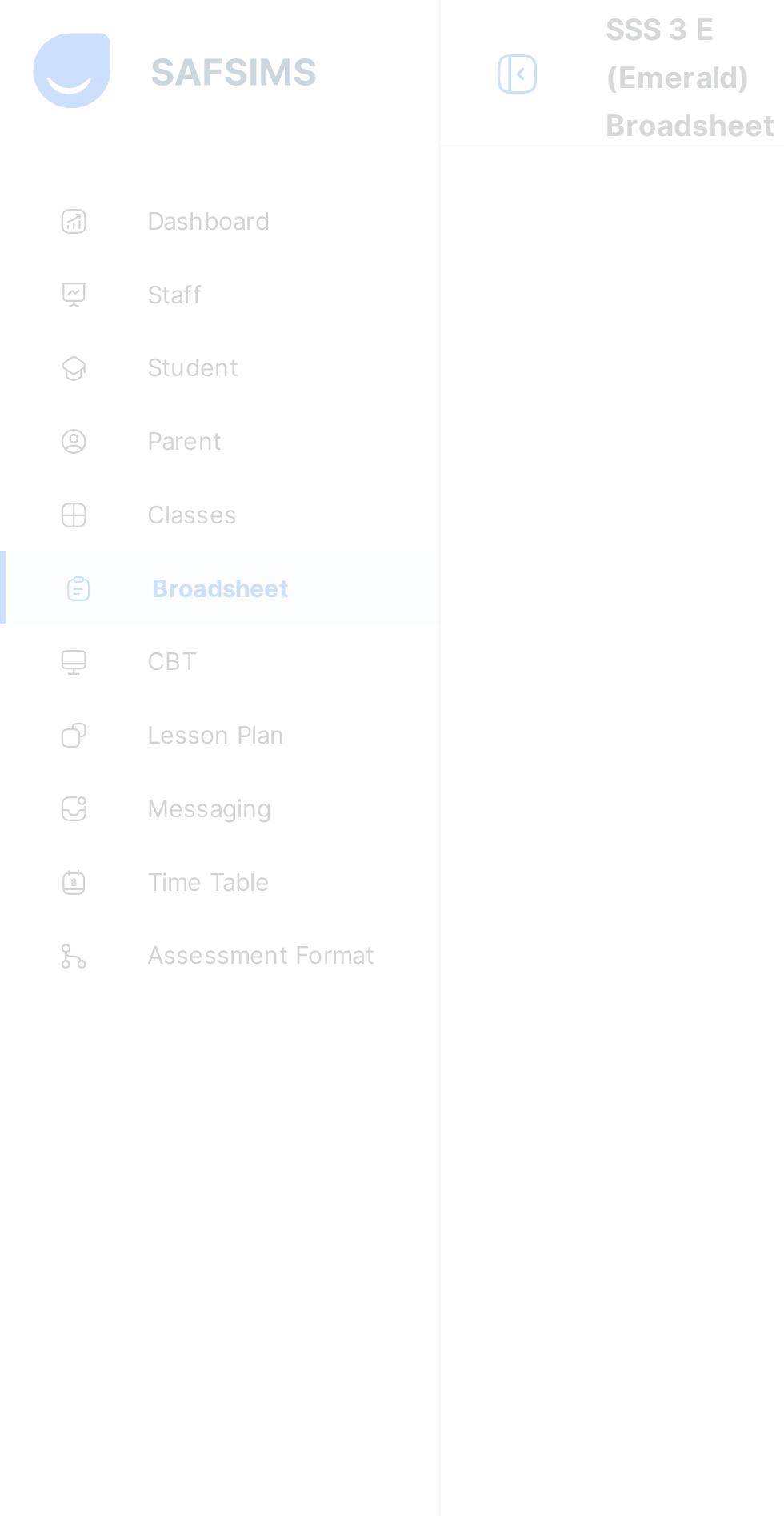
click at [269, 394] on div at bounding box center [392, 758] width 784 height 1516
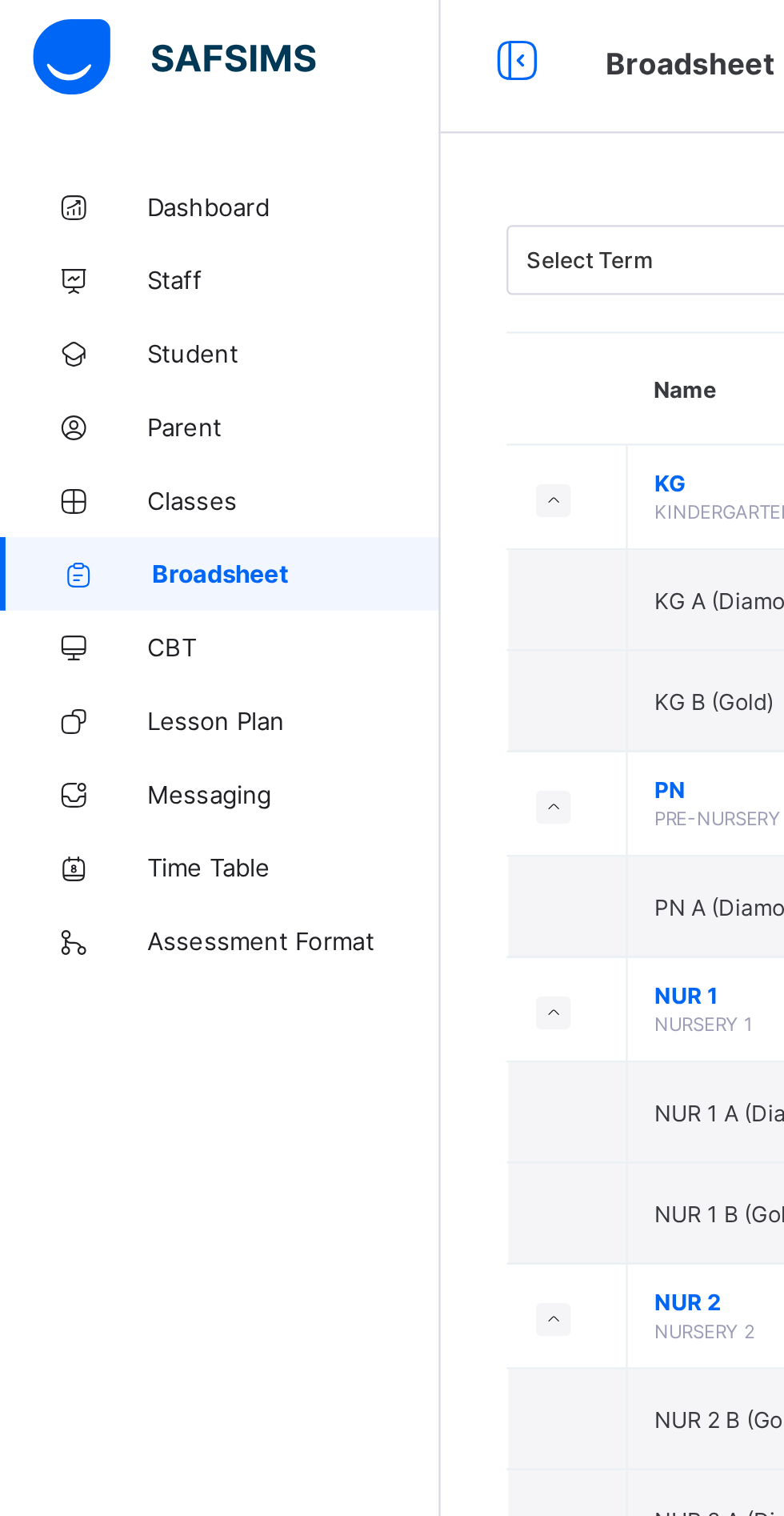
click at [94, 263] on link "Broadsheet" at bounding box center [95, 256] width 192 height 32
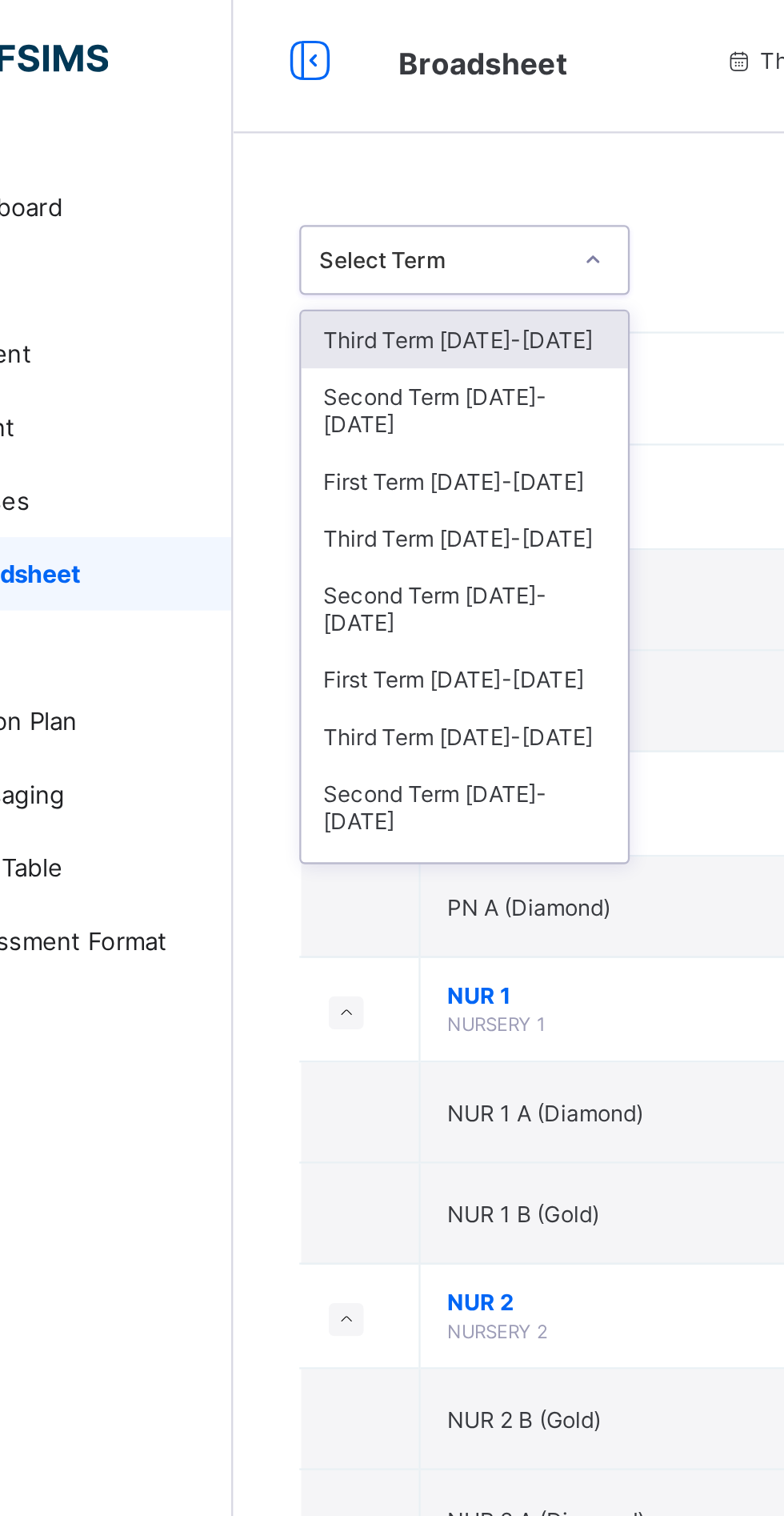
click at [285, 204] on div "First Term [DATE]-[DATE]" at bounding box center [292, 216] width 142 height 25
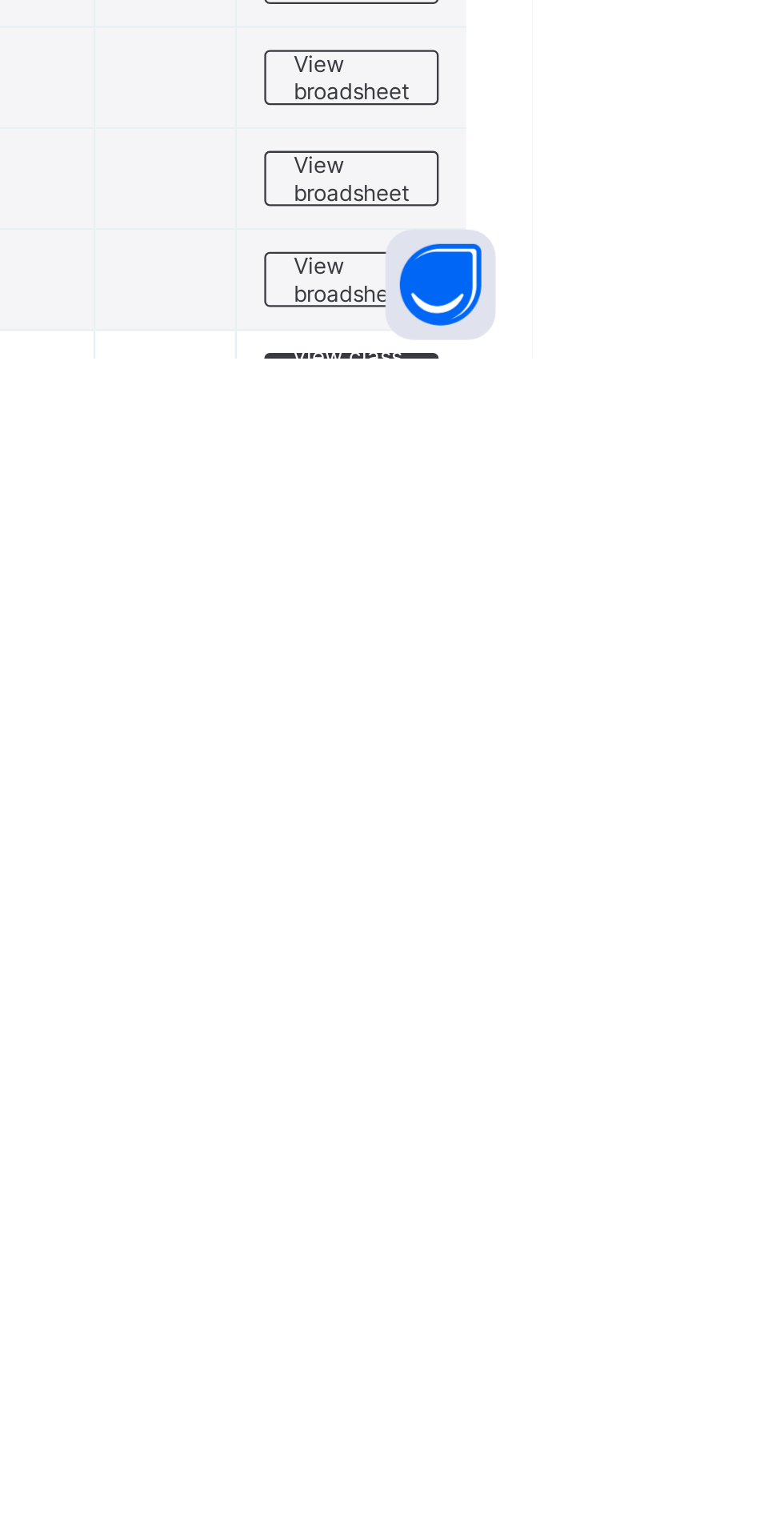
scroll to position [1196, 0]
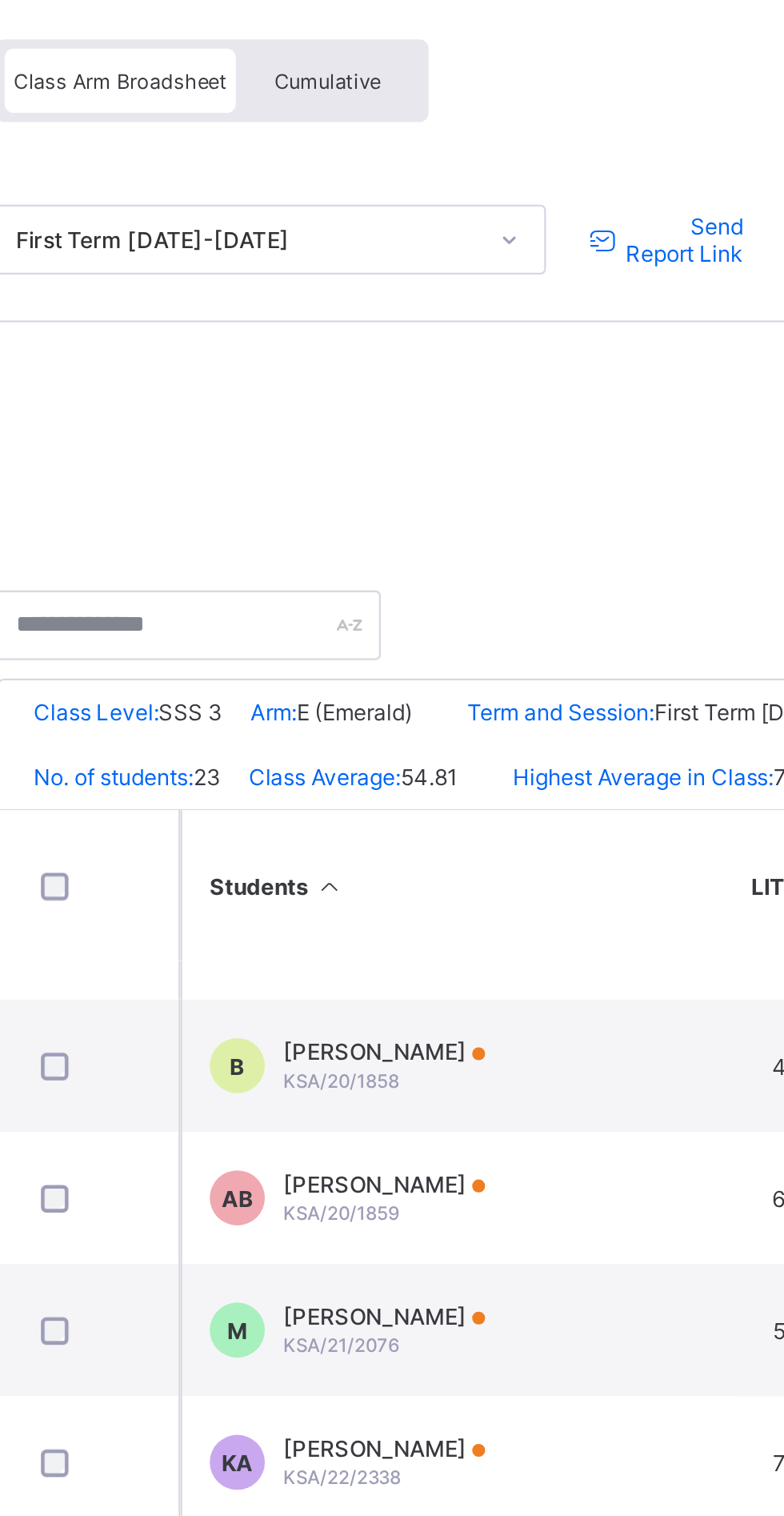
scroll to position [98, 564]
click at [421, 665] on div "[PERSON_NAME] KSA/20/1859" at bounding box center [378, 653] width 88 height 24
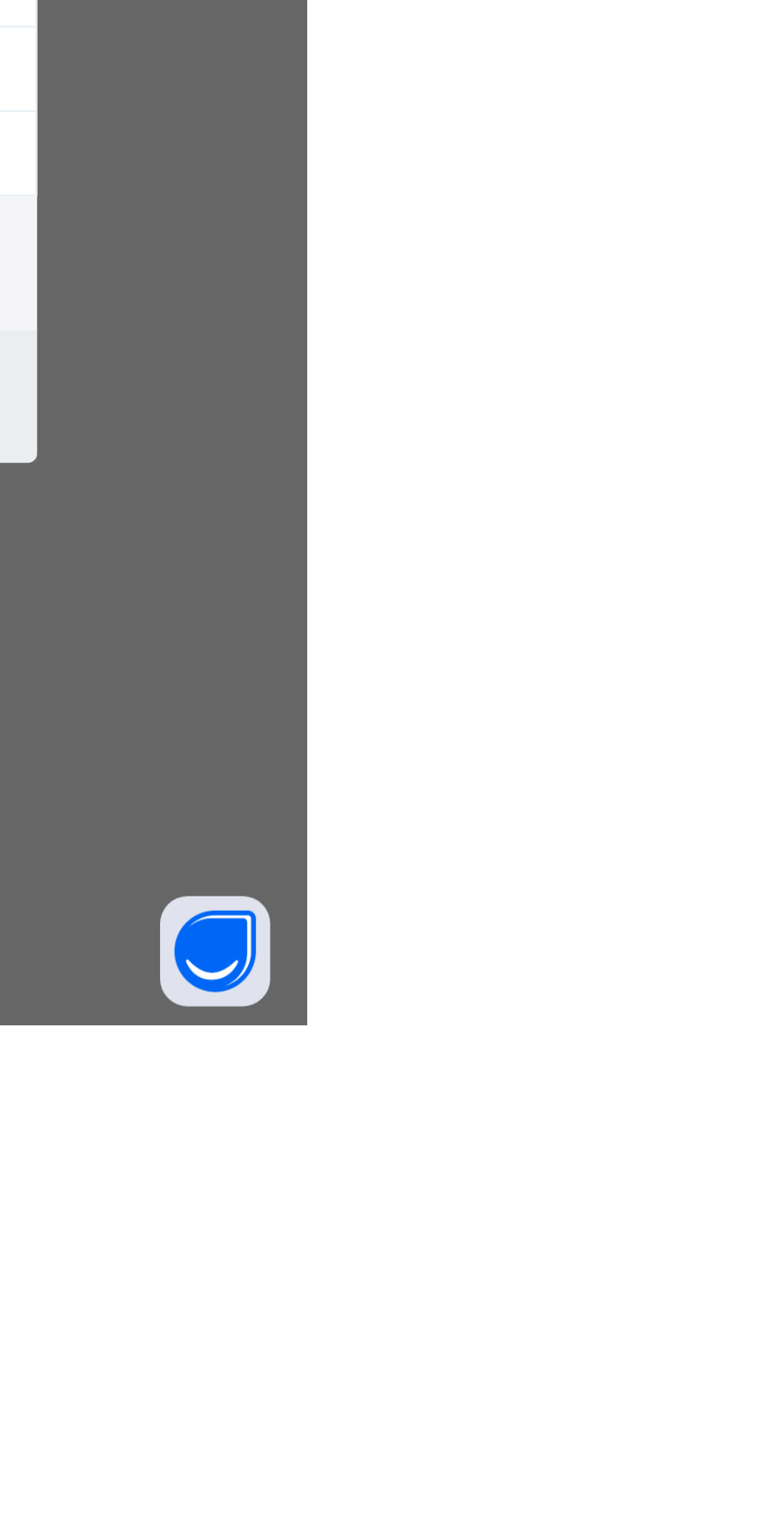
scroll to position [0, 0]
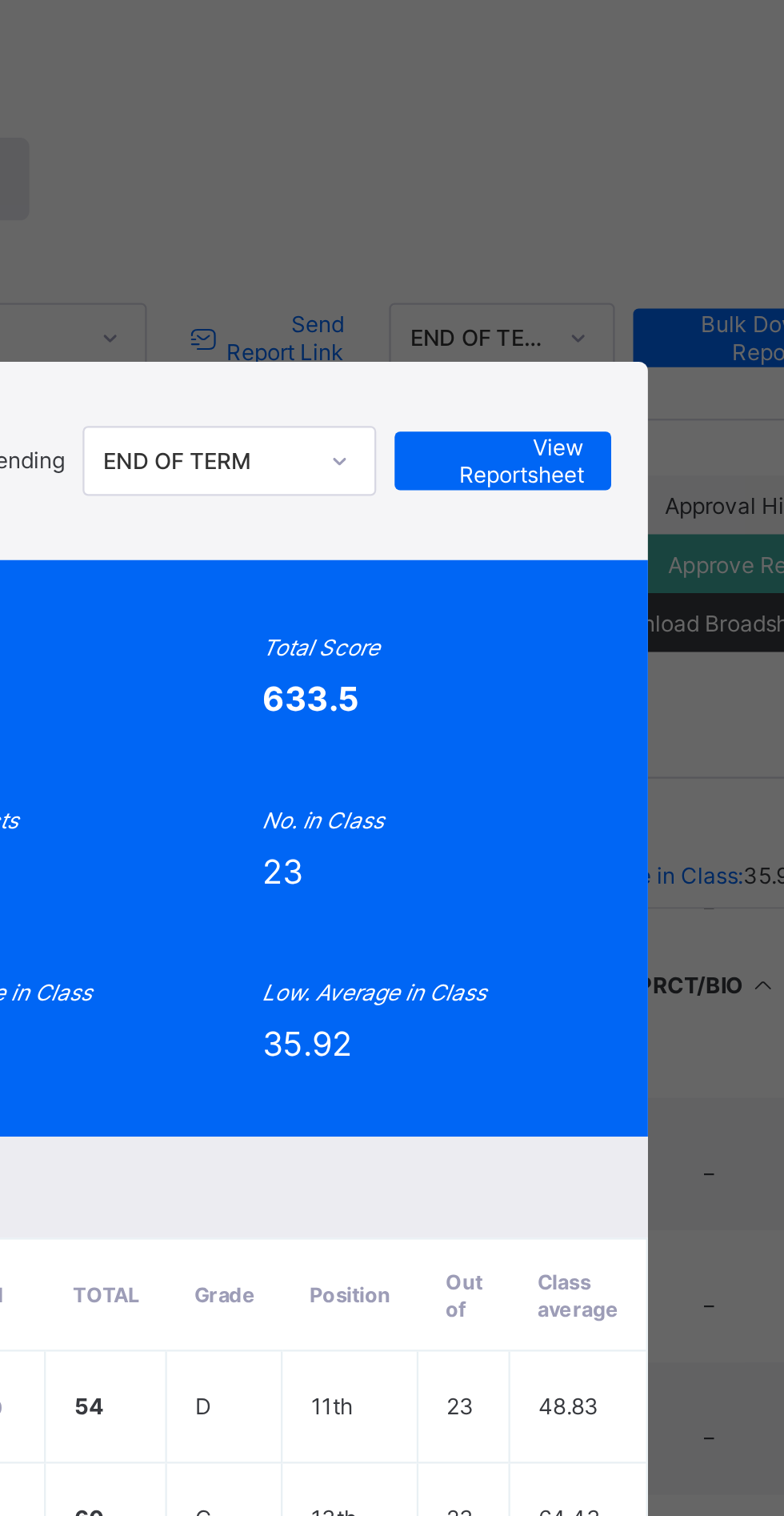
click at [450, 377] on div "AB KSA/20/1859 ALI MUHAMMAD BAIDA SSS 3 E (Emerald) Pending END OF TERM View Re…" at bounding box center [392, 758] width 784 height 1516
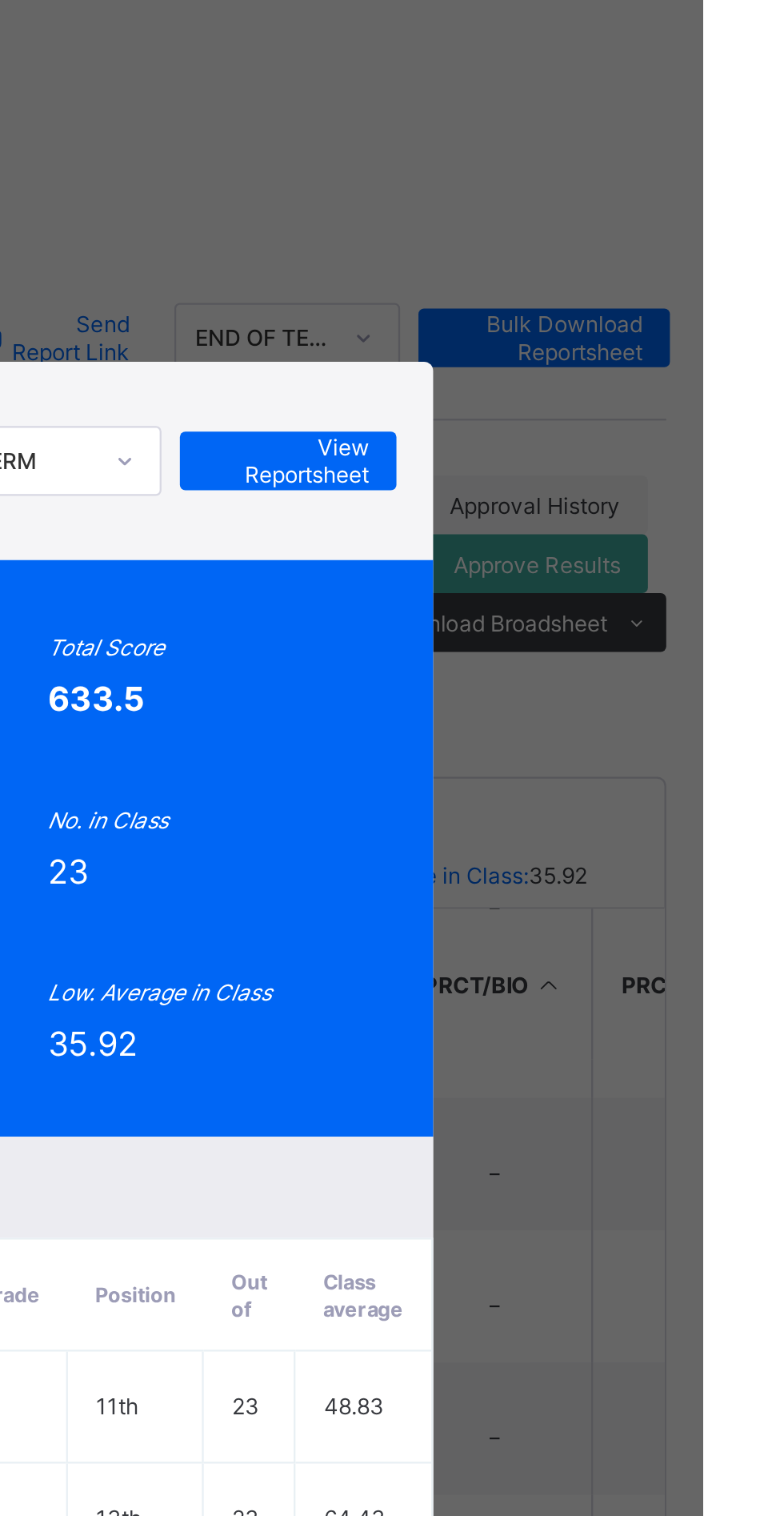
click at [631, 241] on div "AB KSA/20/1859 ALI MUHAMMAD BAIDA SSS 3 E (Emerald) Pending END OF TERM View Re…" at bounding box center [392, 758] width 784 height 1516
click at [639, 237] on div "AB KSA/20/1859 ALI MUHAMMAD BAIDA SSS 3 E (Emerald) Pending END OF TERM View Re…" at bounding box center [392, 758] width 784 height 1516
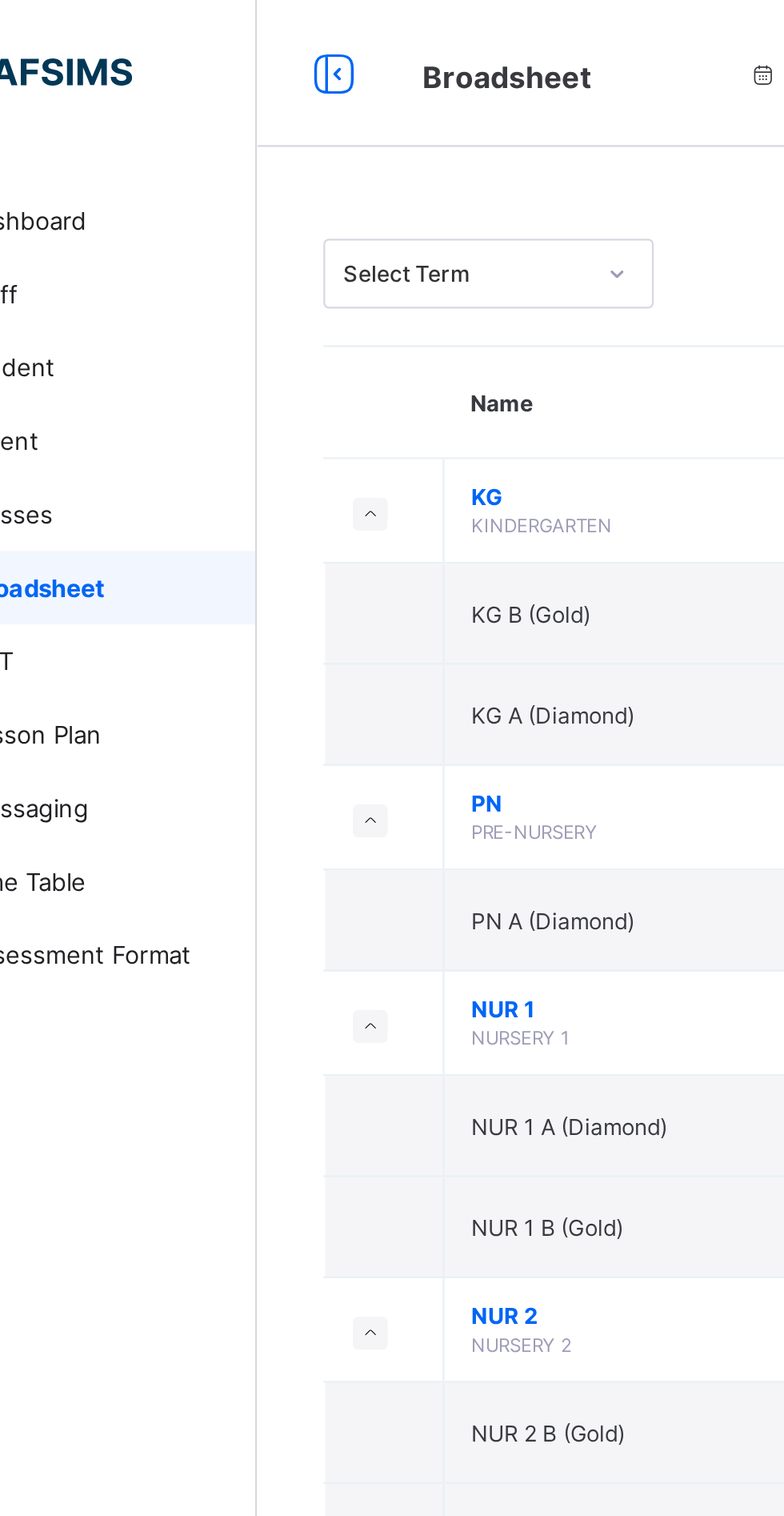
click at [402, 215] on span "KG" at bounding box center [434, 217] width 296 height 12
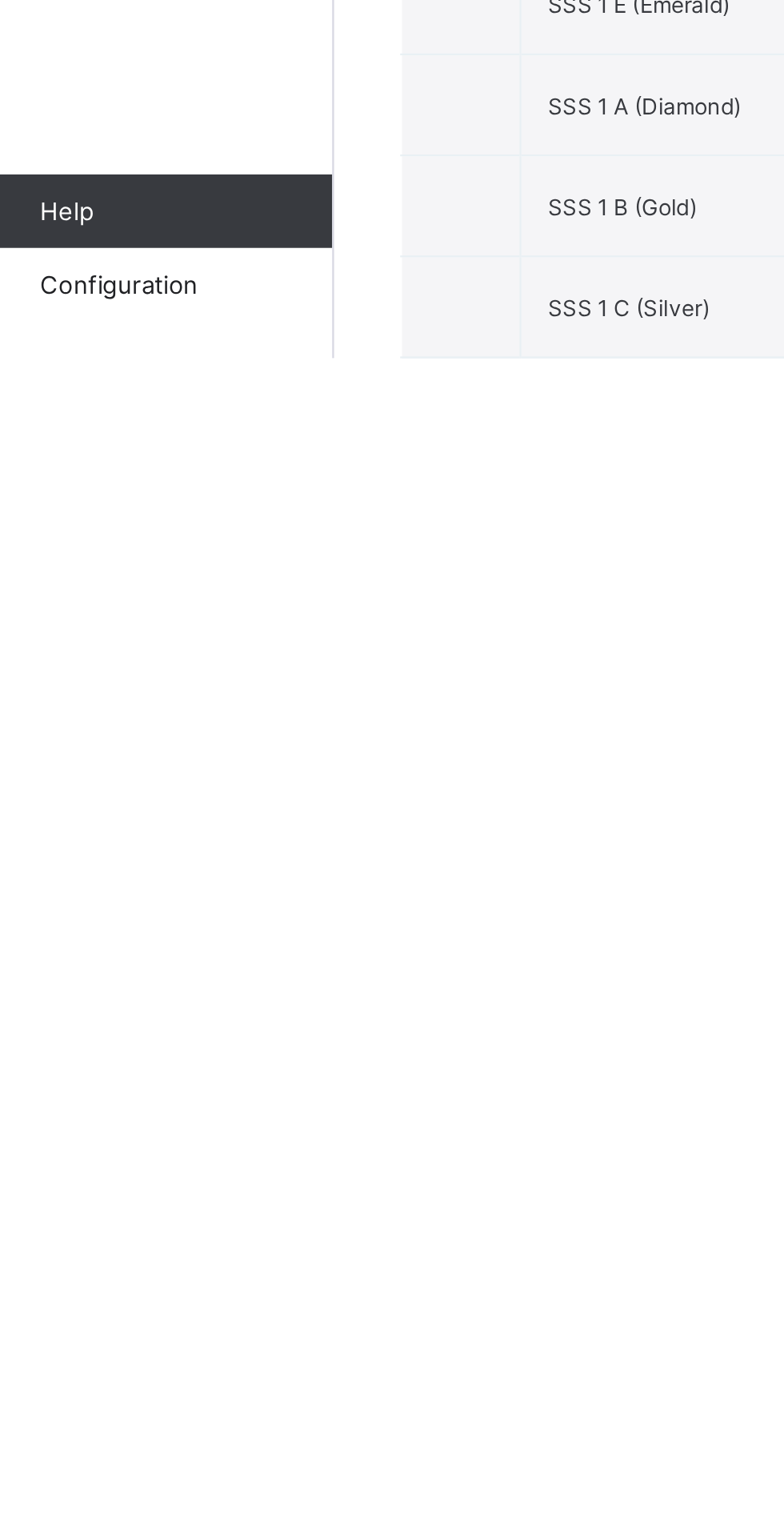
scroll to position [1140, 0]
